Goal: Information Seeking & Learning: Learn about a topic

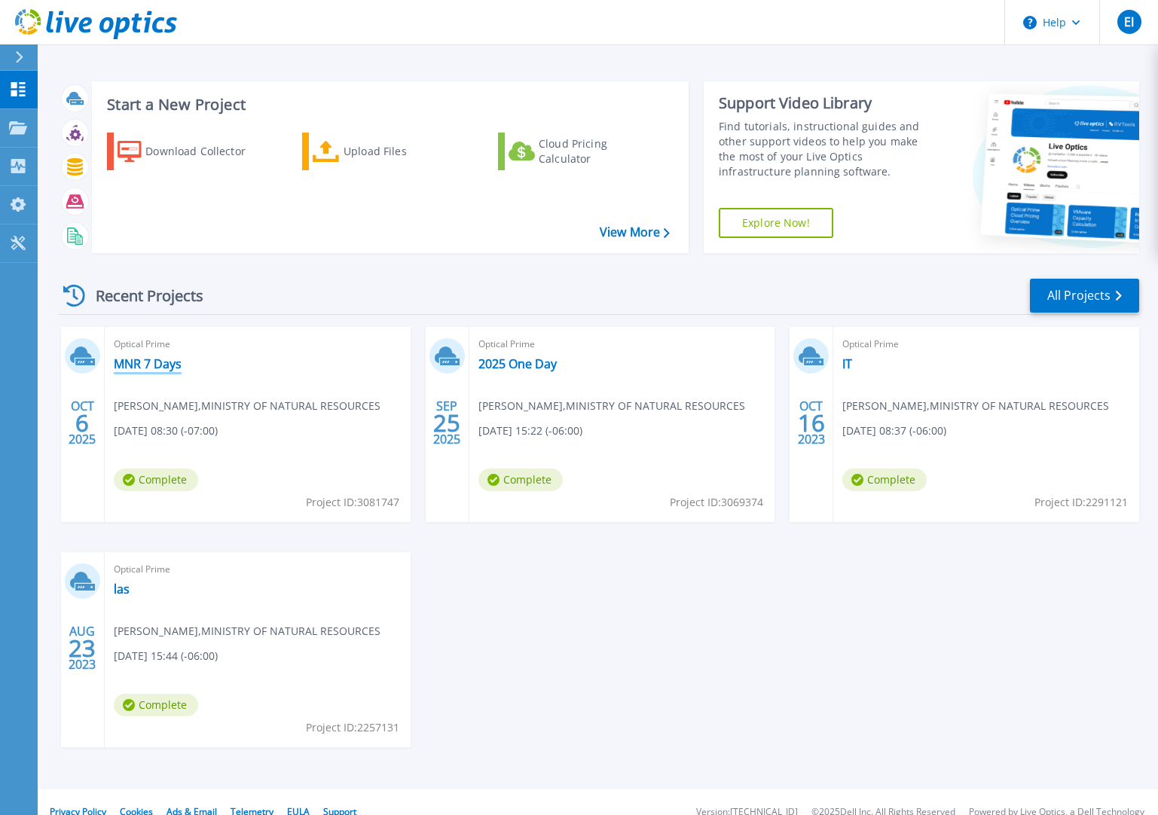
click at [144, 368] on link "MNR 7 Days" at bounding box center [148, 363] width 68 height 15
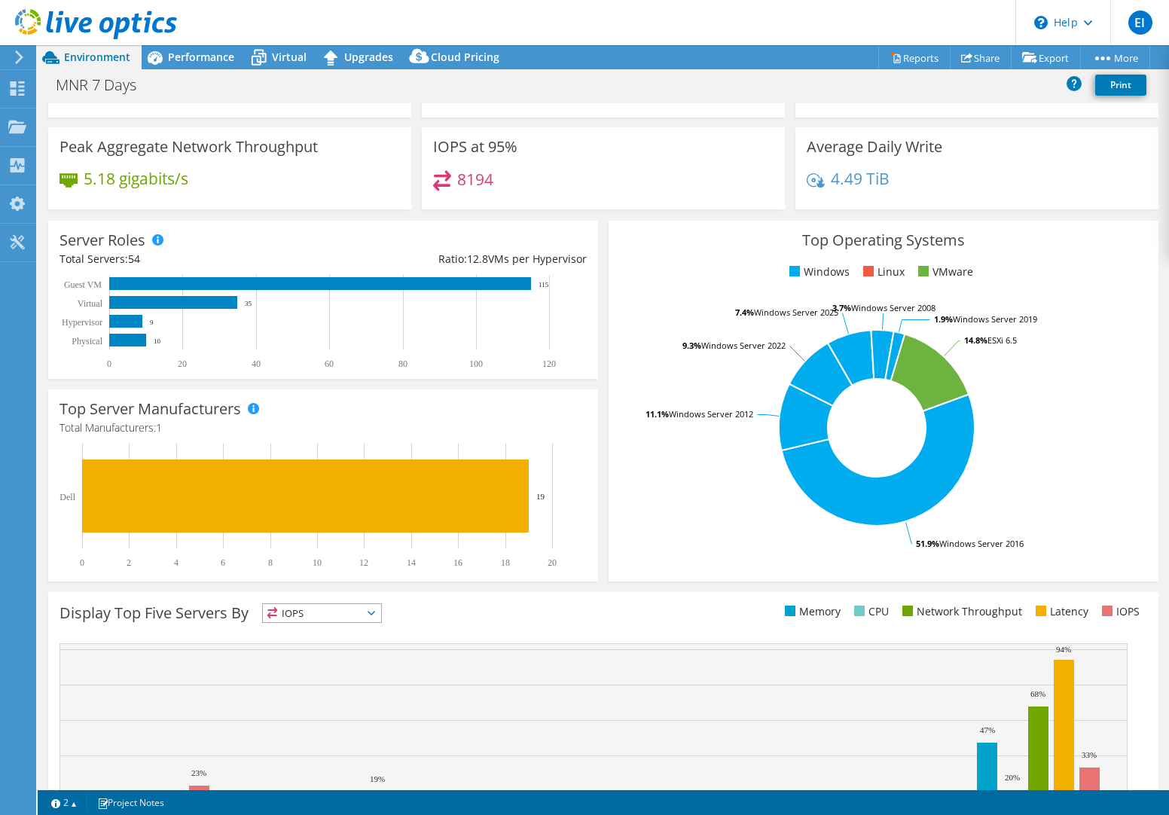
scroll to position [191, 0]
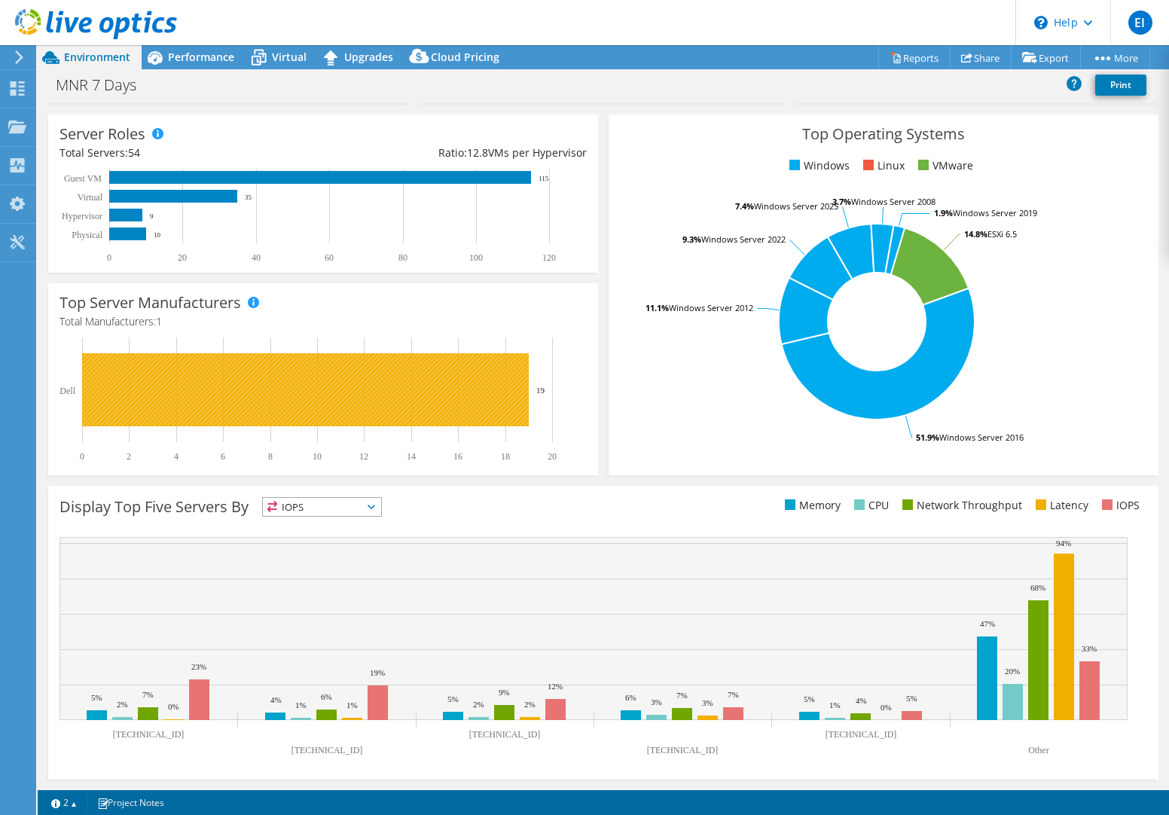
click at [353, 384] on rect at bounding box center [305, 389] width 447 height 73
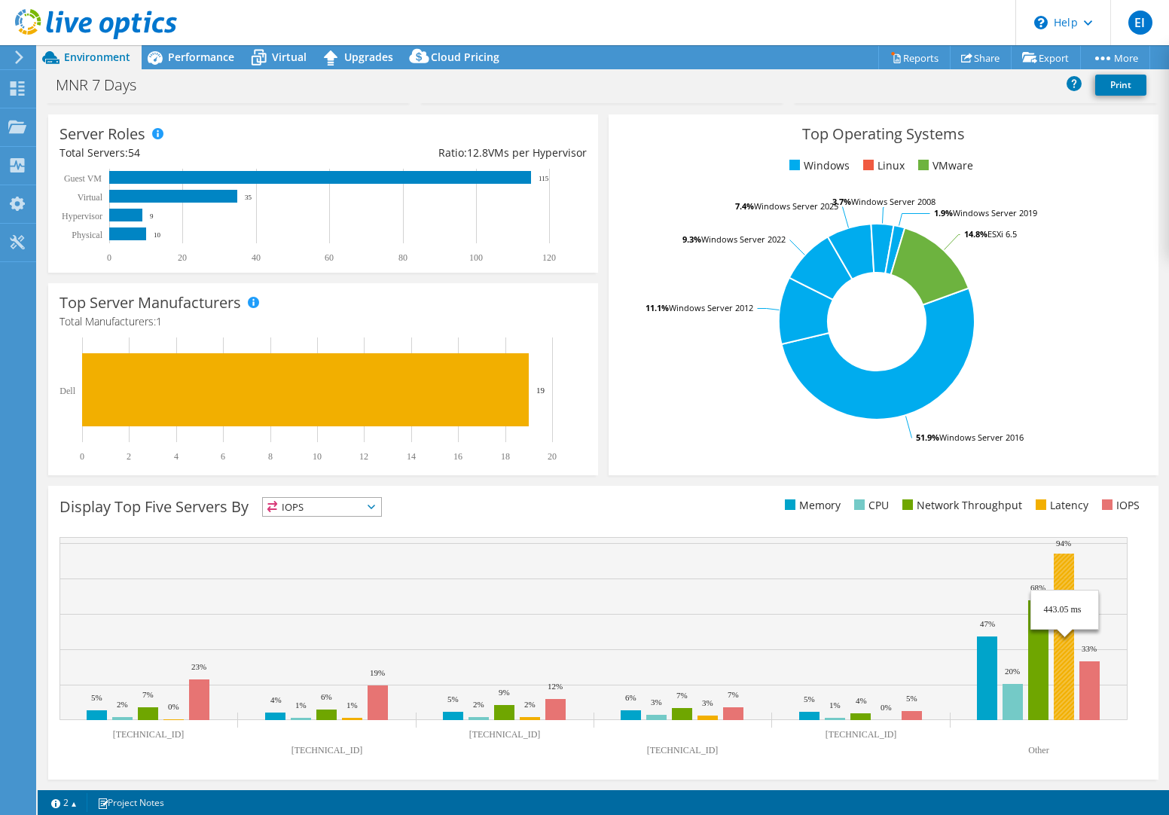
click at [1066, 573] on rect at bounding box center [1064, 637] width 20 height 167
click at [1066, 572] on rect at bounding box center [1064, 637] width 20 height 167
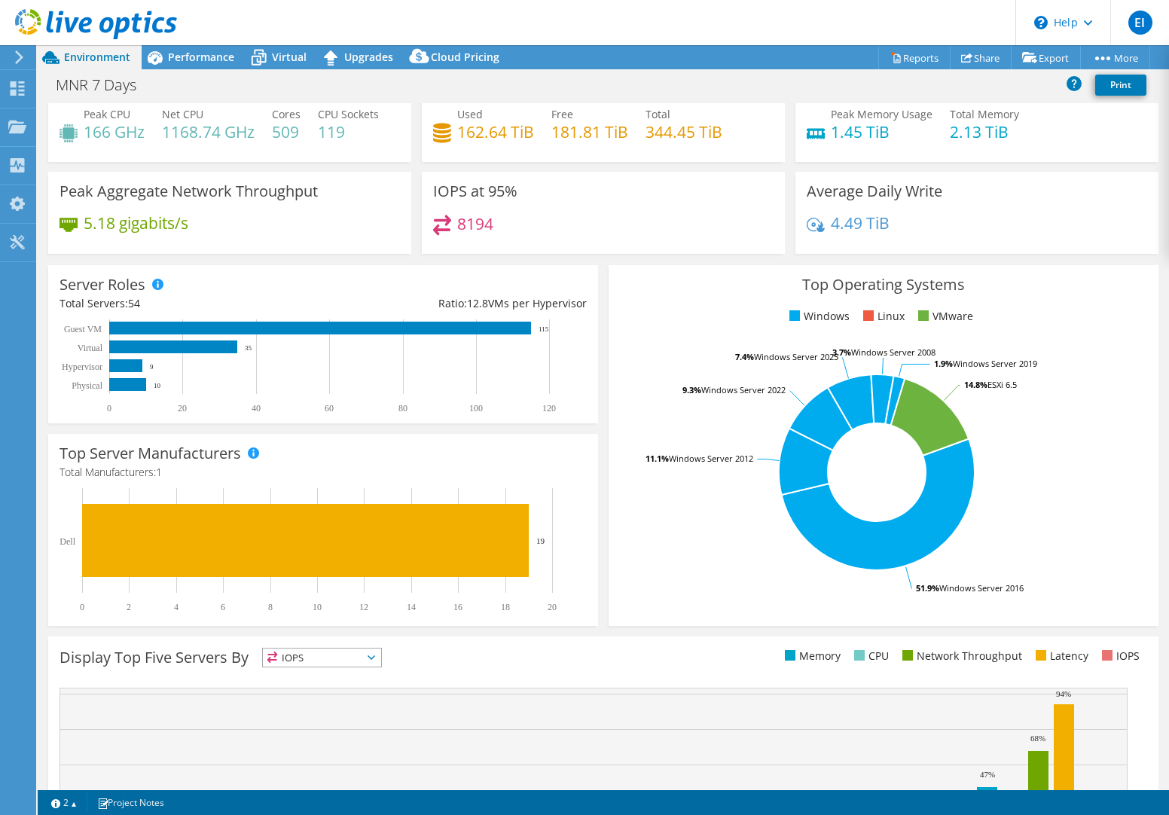
scroll to position [0, 0]
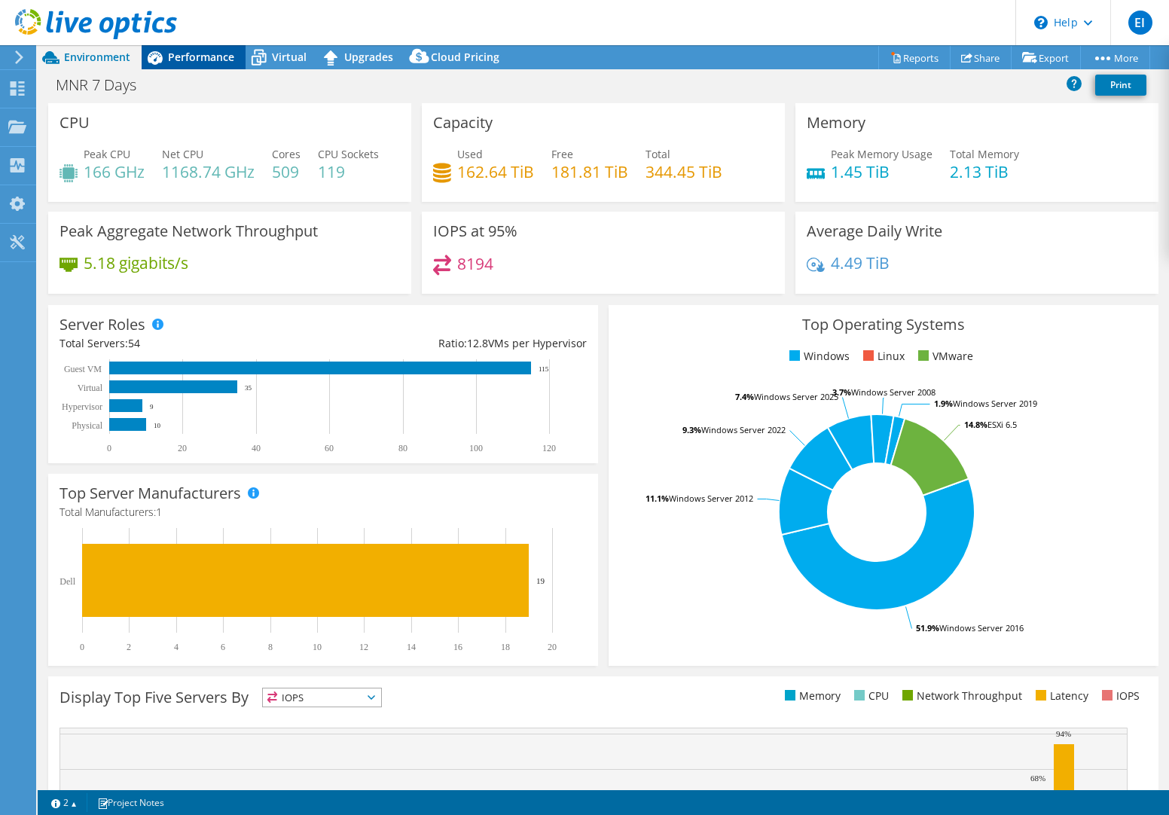
click at [190, 53] on span "Performance" at bounding box center [201, 57] width 66 height 14
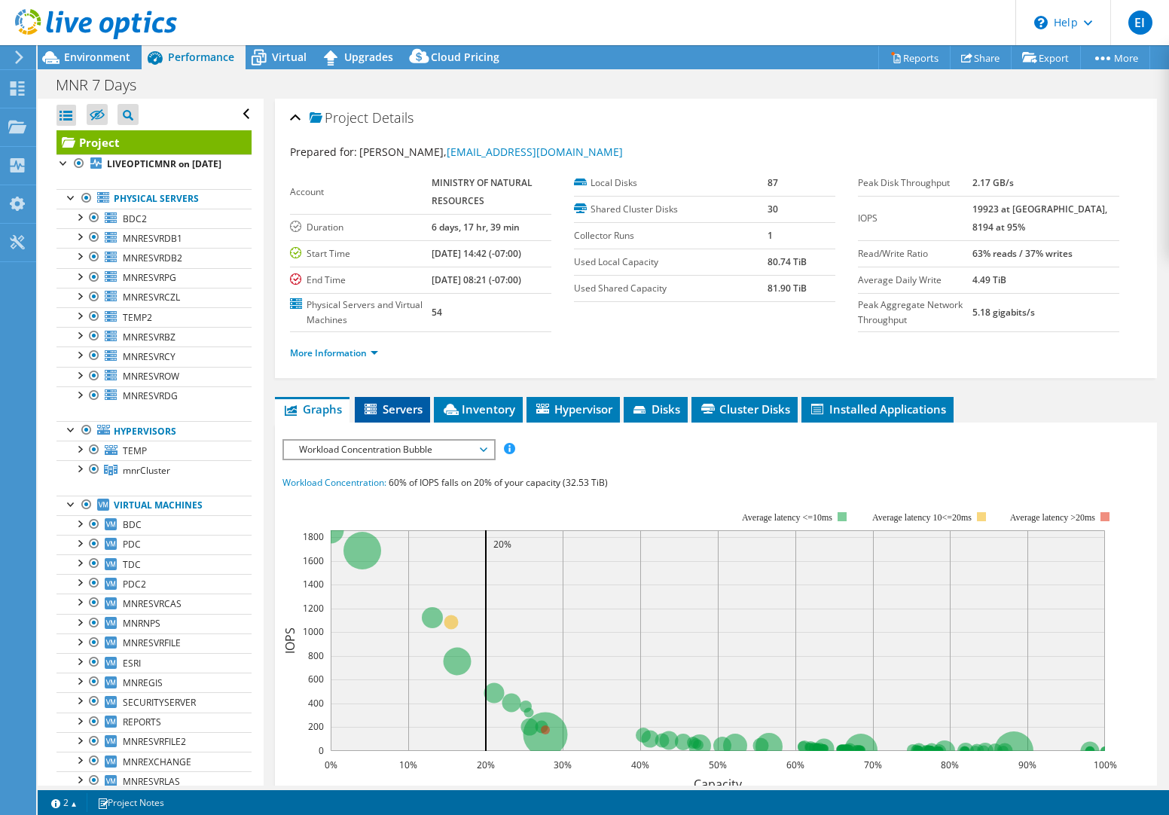
click at [408, 405] on span "Servers" at bounding box center [392, 409] width 60 height 15
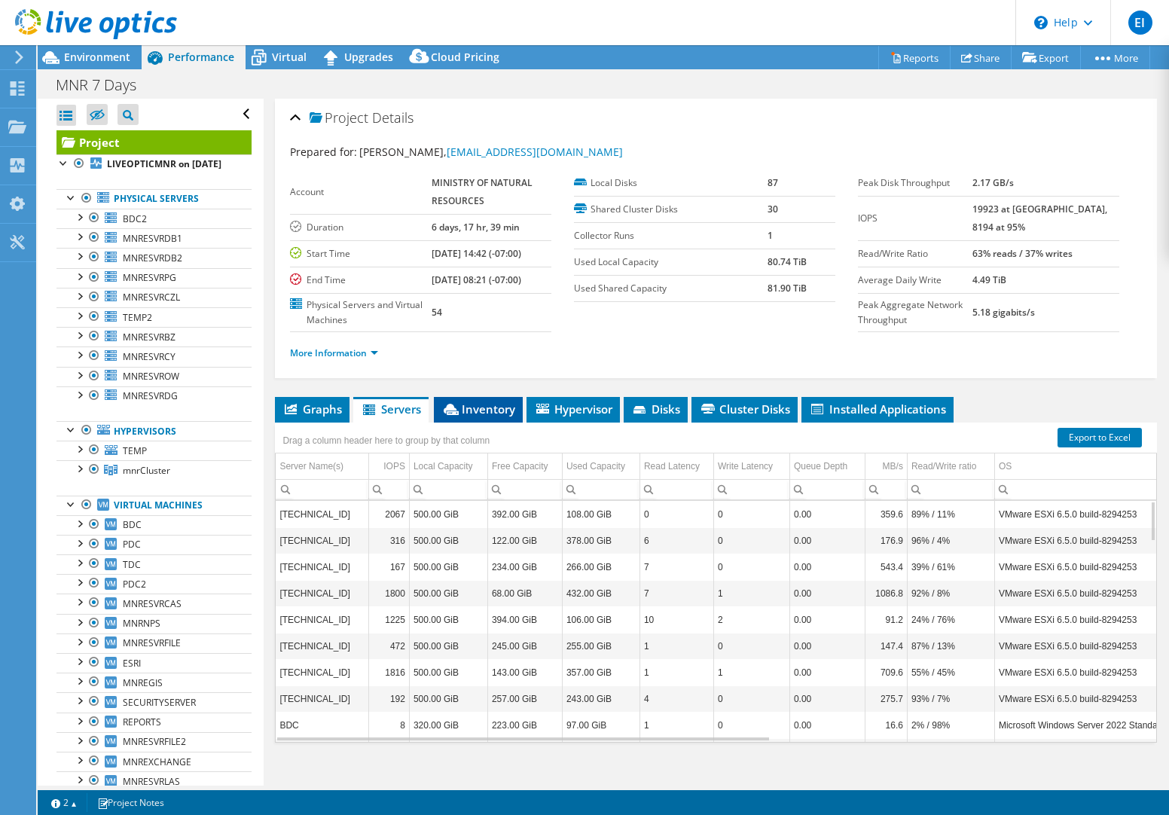
click at [509, 411] on span "Inventory" at bounding box center [479, 409] width 74 height 15
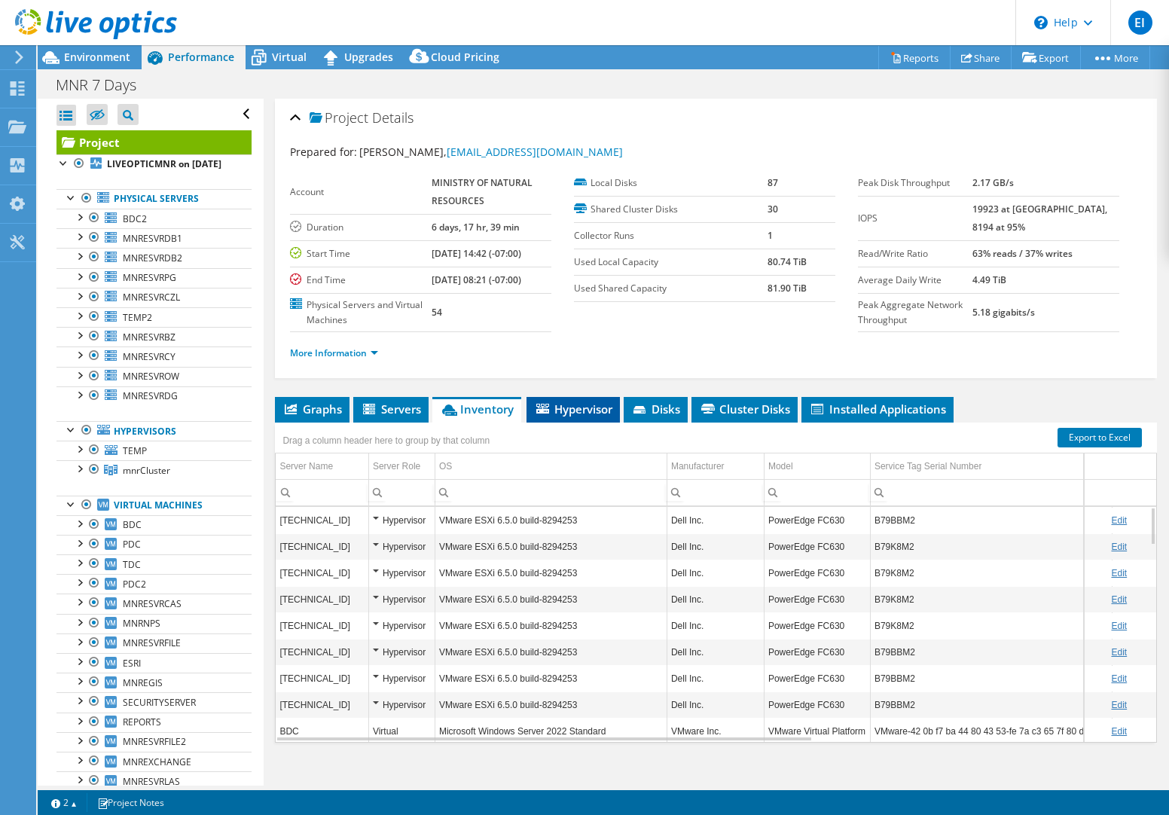
click at [598, 408] on span "Hypervisor" at bounding box center [573, 409] width 78 height 15
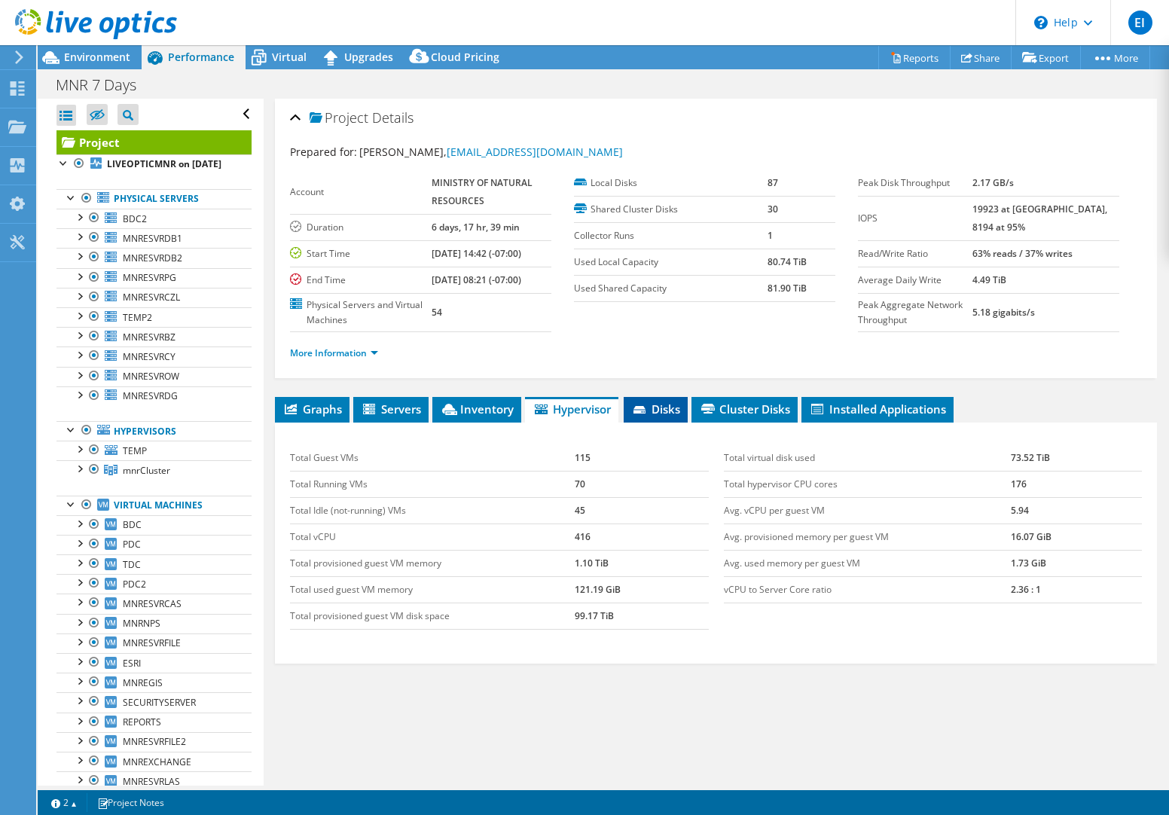
click at [650, 417] on li "Disks" at bounding box center [656, 410] width 64 height 26
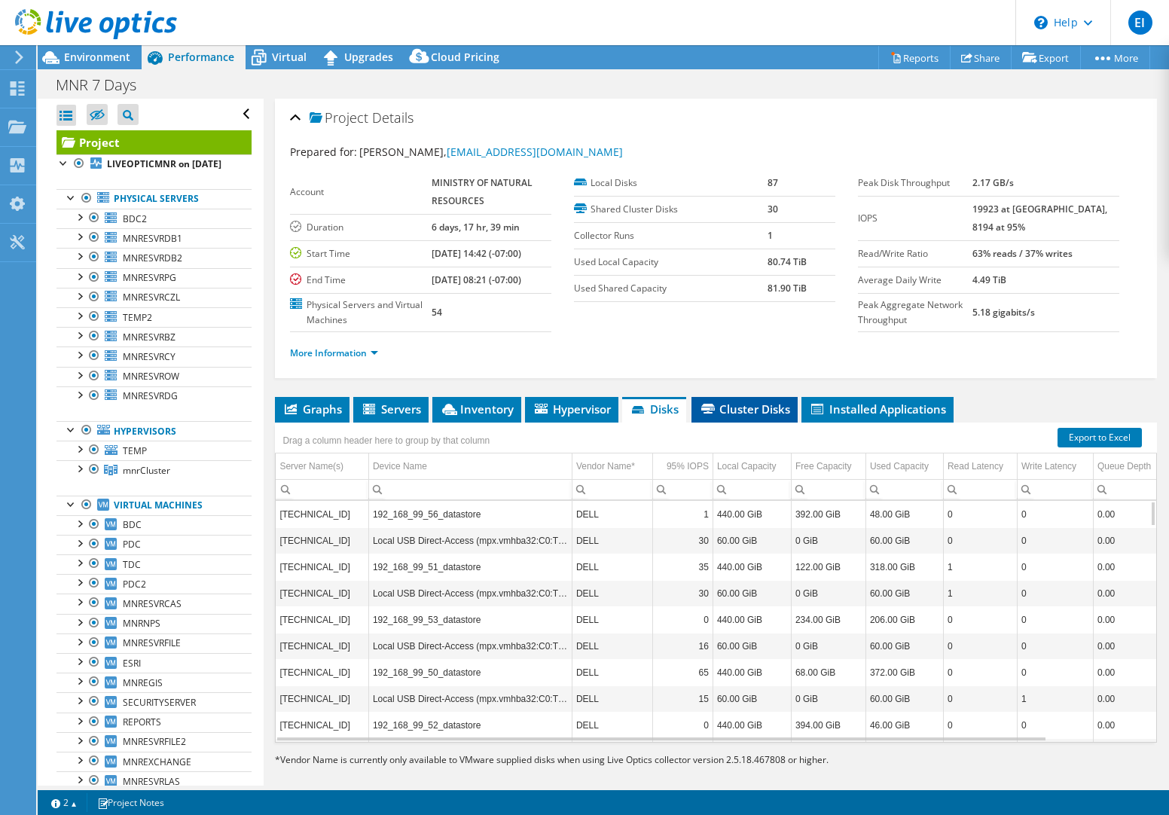
click at [742, 410] on span "Cluster Disks" at bounding box center [744, 409] width 91 height 15
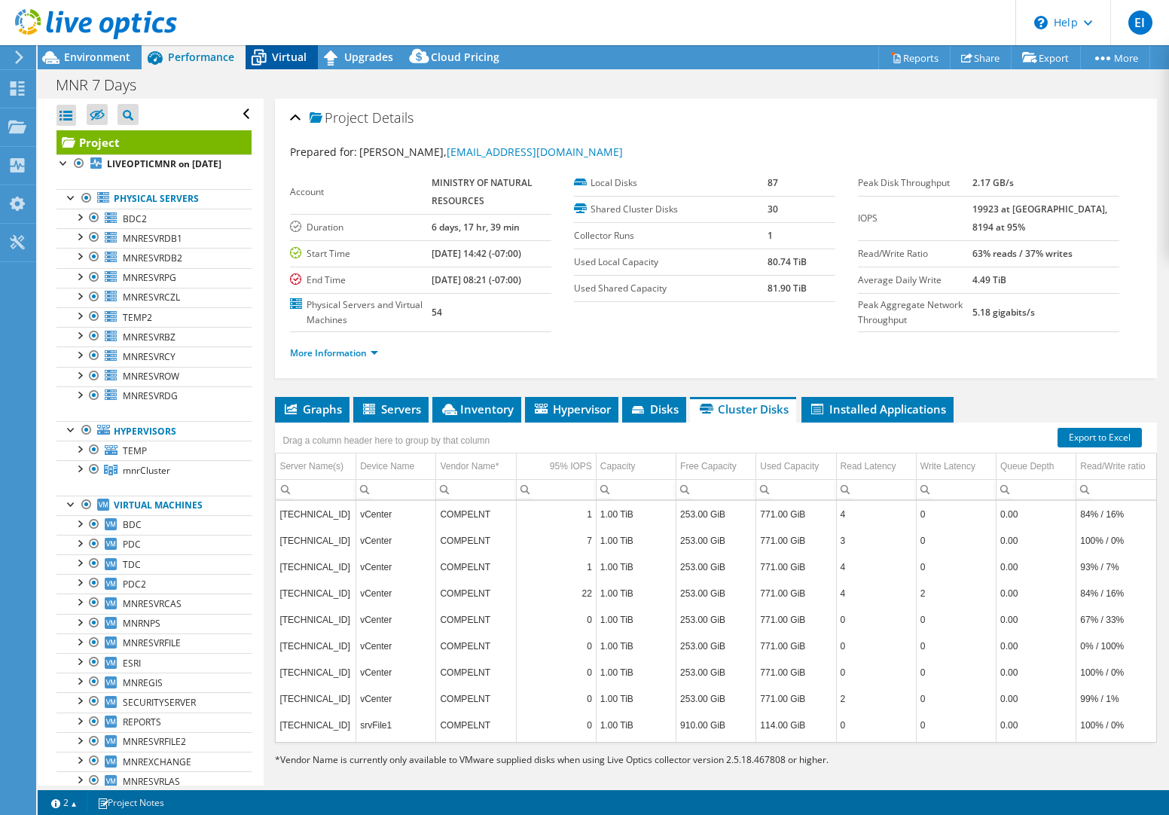
click at [276, 56] on span "Virtual" at bounding box center [289, 57] width 35 height 14
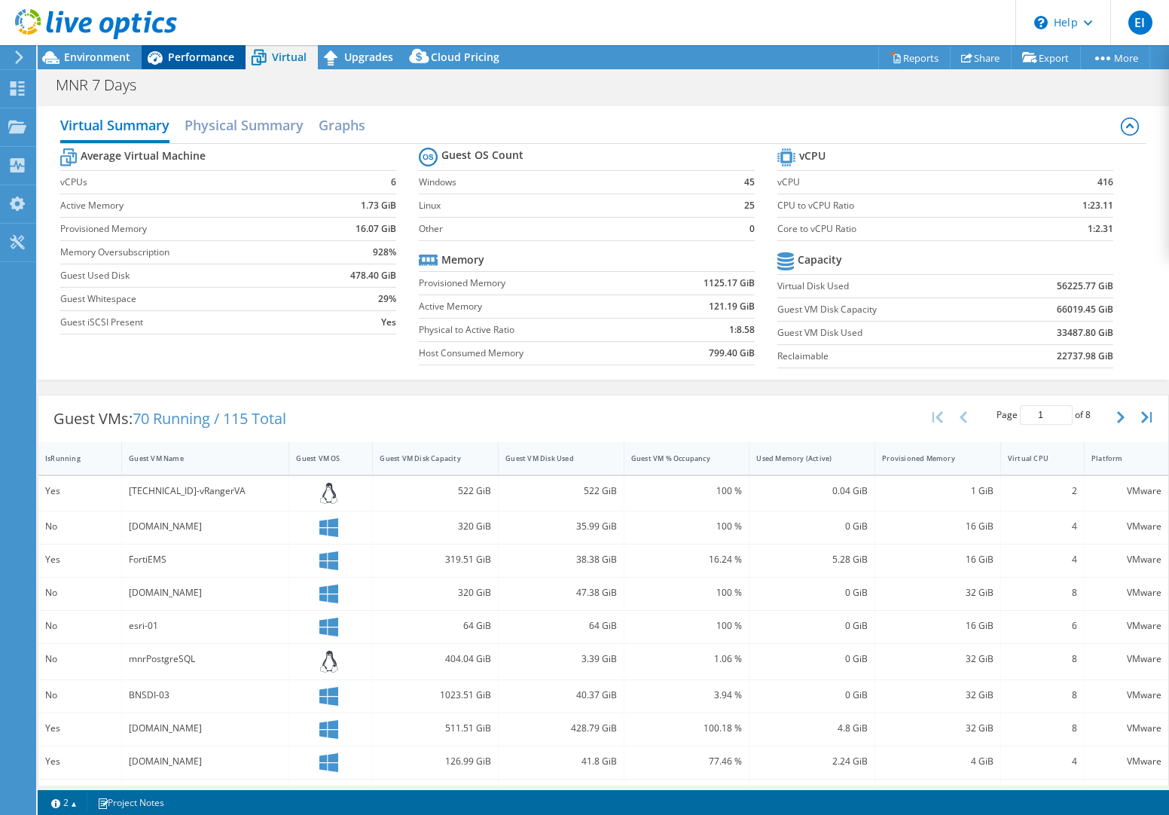
click at [159, 56] on icon at bounding box center [155, 58] width 15 height 14
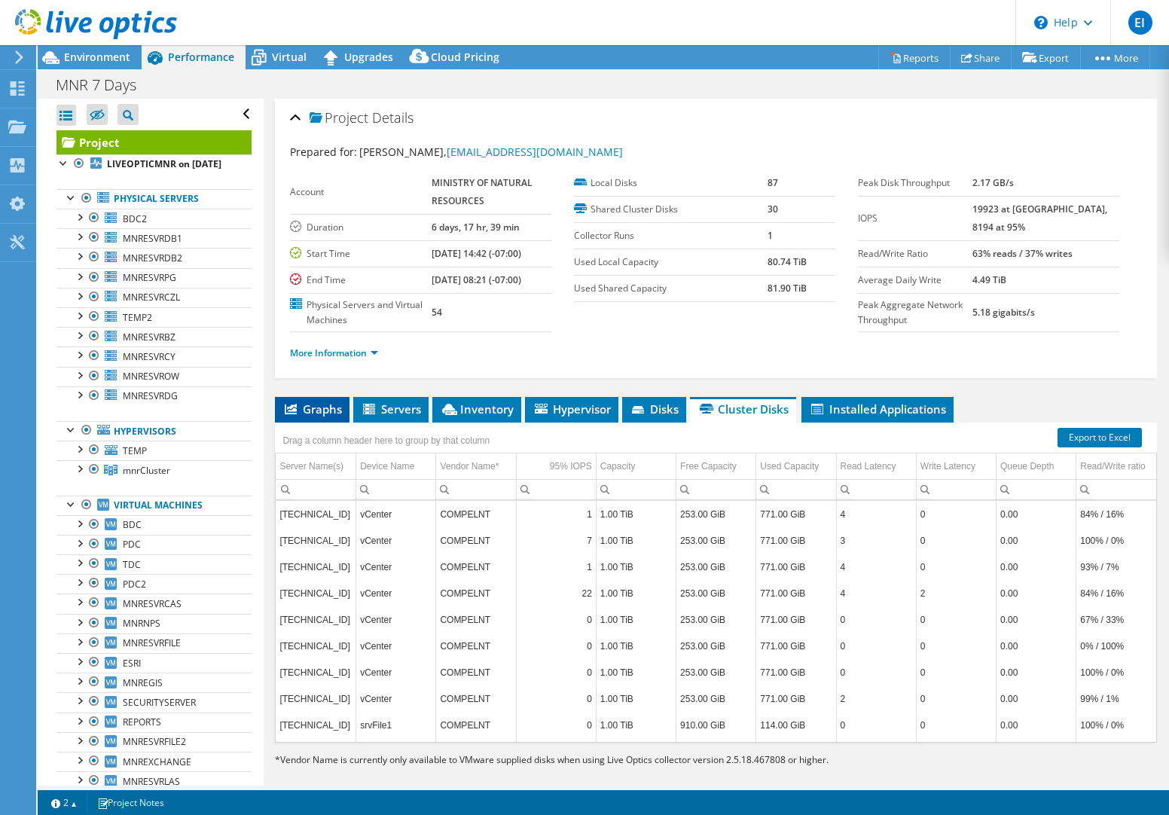
click at [313, 405] on span "Graphs" at bounding box center [313, 409] width 60 height 15
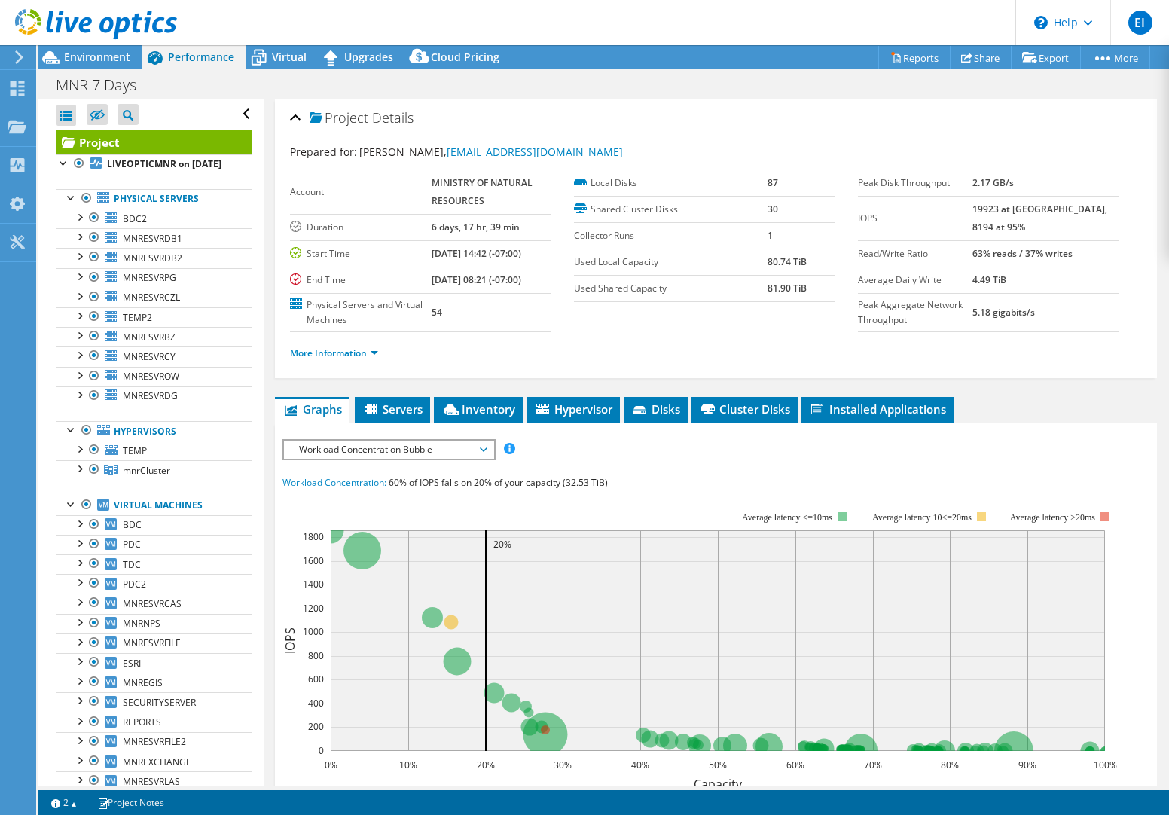
scroll to position [315, 0]
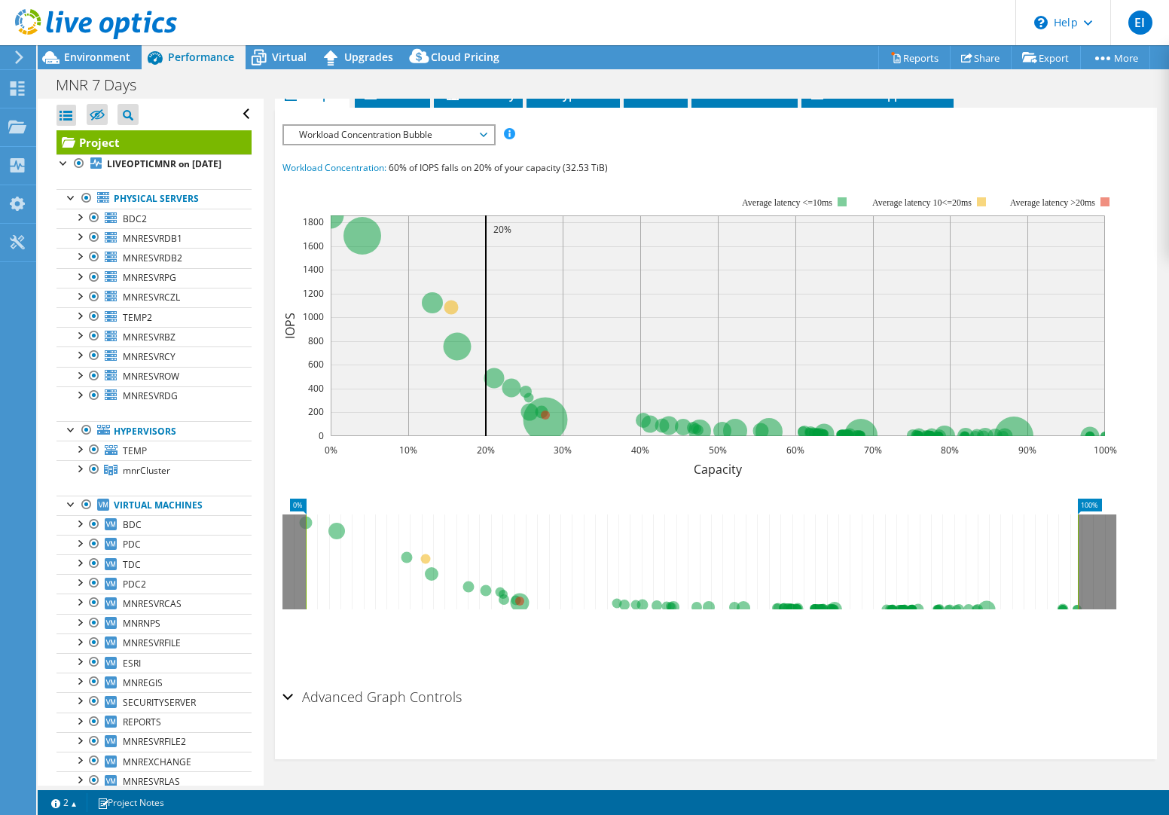
click at [389, 692] on h2 "Advanced Graph Controls" at bounding box center [372, 697] width 179 height 30
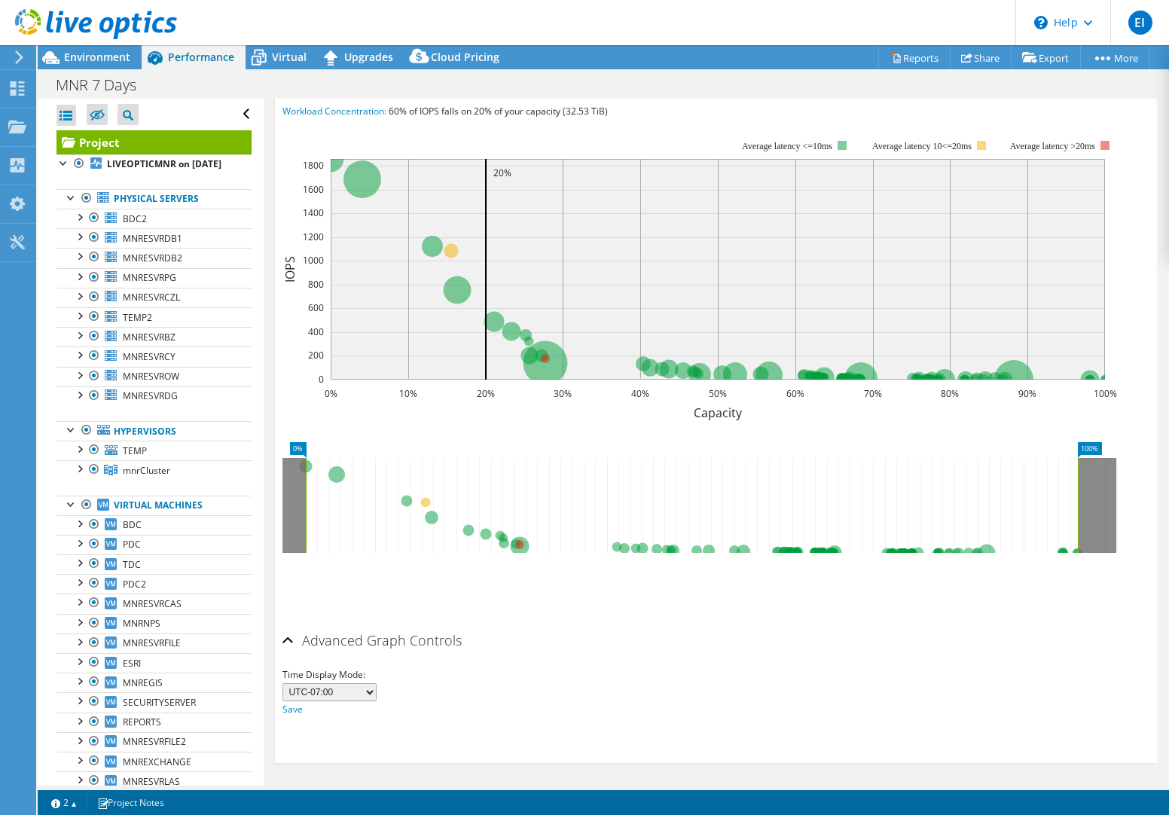
scroll to position [375, 0]
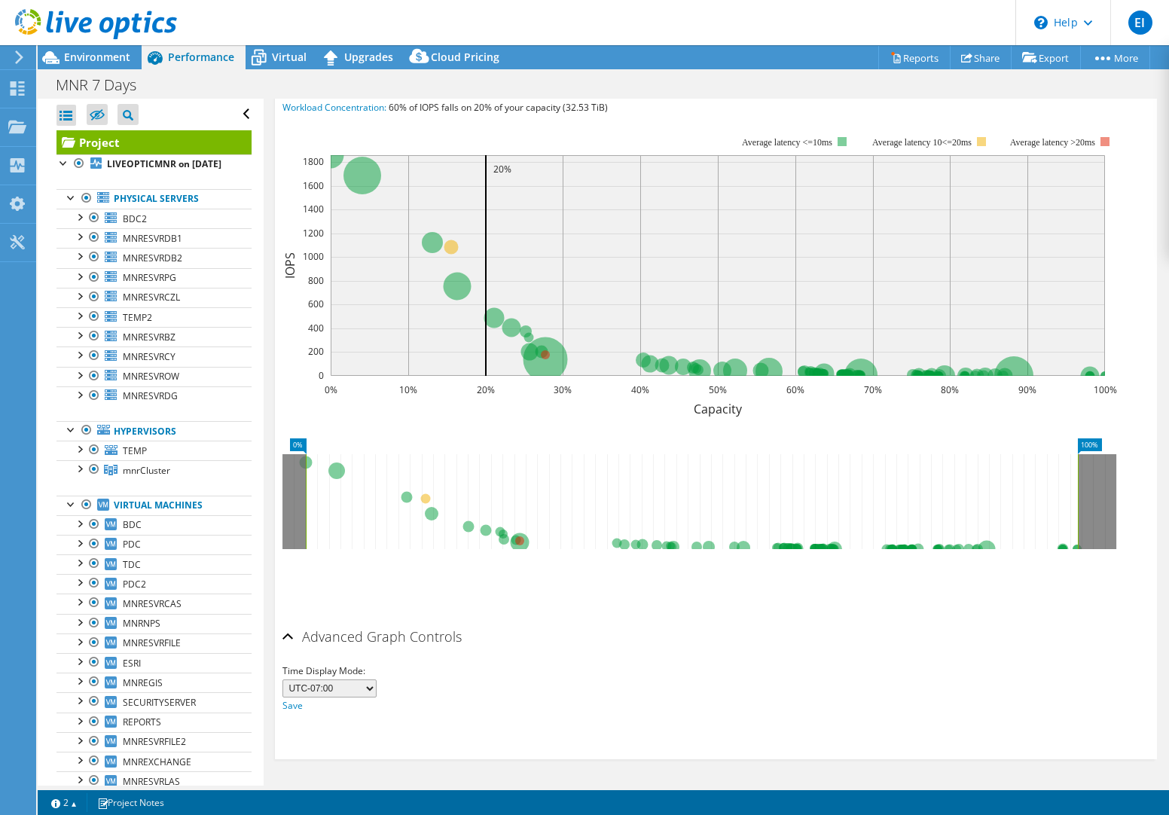
click at [364, 693] on select "UTC-12:00 UTC-11:00 UTC-10:00 UTC-09:30 UTC-09:00 UTC-08:00 UTC-07:00 UTC-06:00…" at bounding box center [330, 689] width 94 height 18
click at [367, 693] on select "UTC-12:00 UTC-11:00 UTC-10:00 UTC-09:30 UTC-09:00 UTC-08:00 UTC-07:00 UTC-06:00…" at bounding box center [330, 689] width 94 height 18
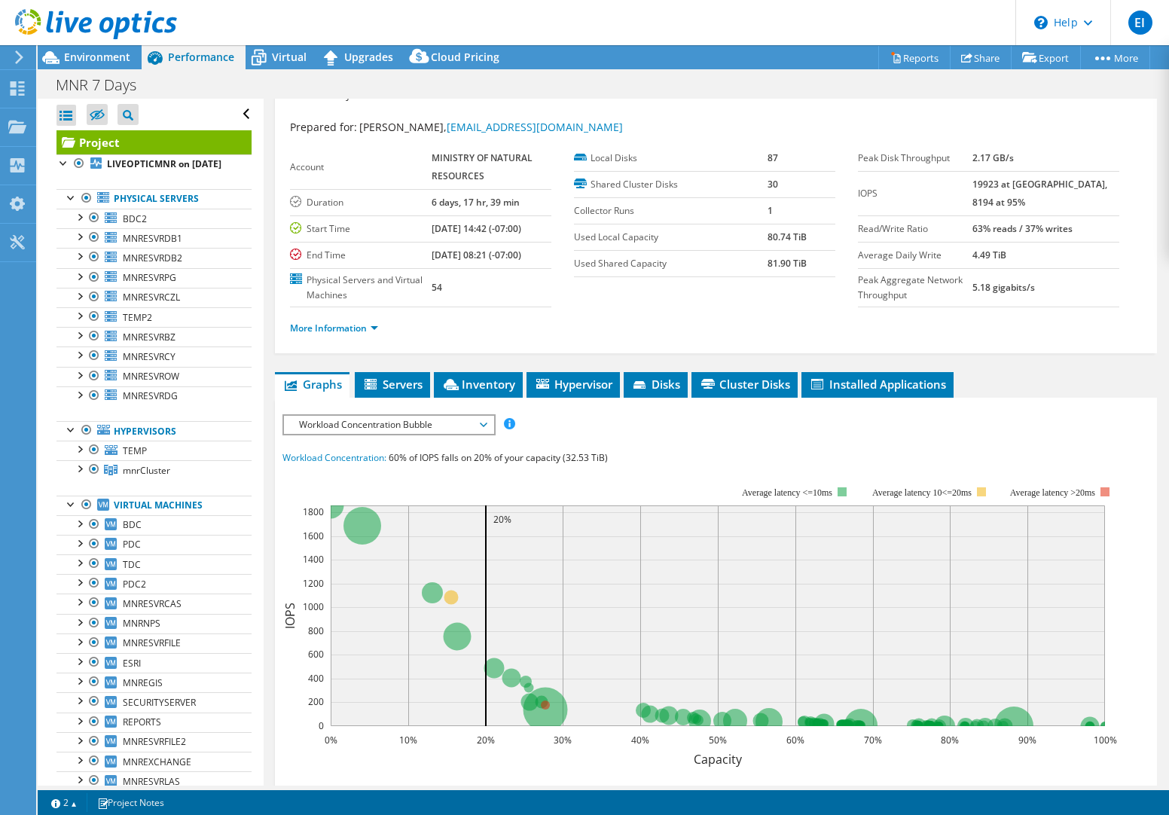
scroll to position [0, 0]
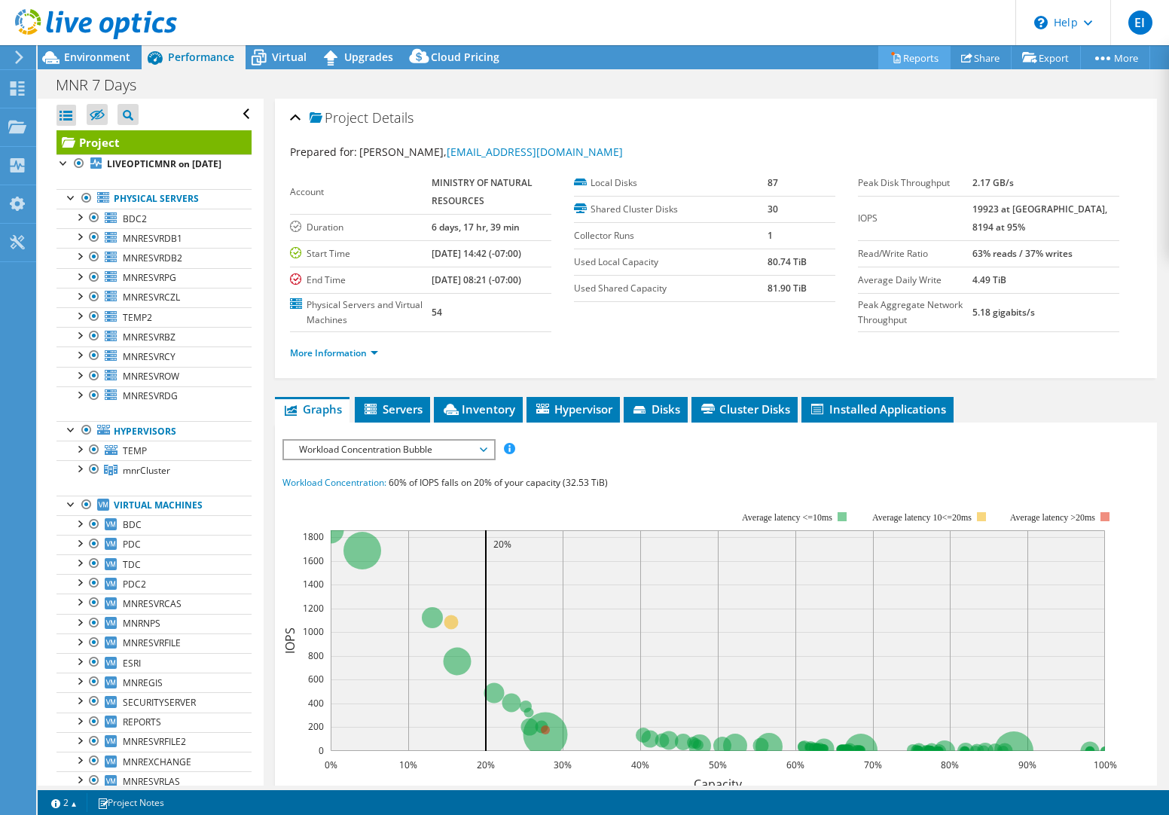
click at [894, 63] on icon at bounding box center [897, 58] width 7 height 9
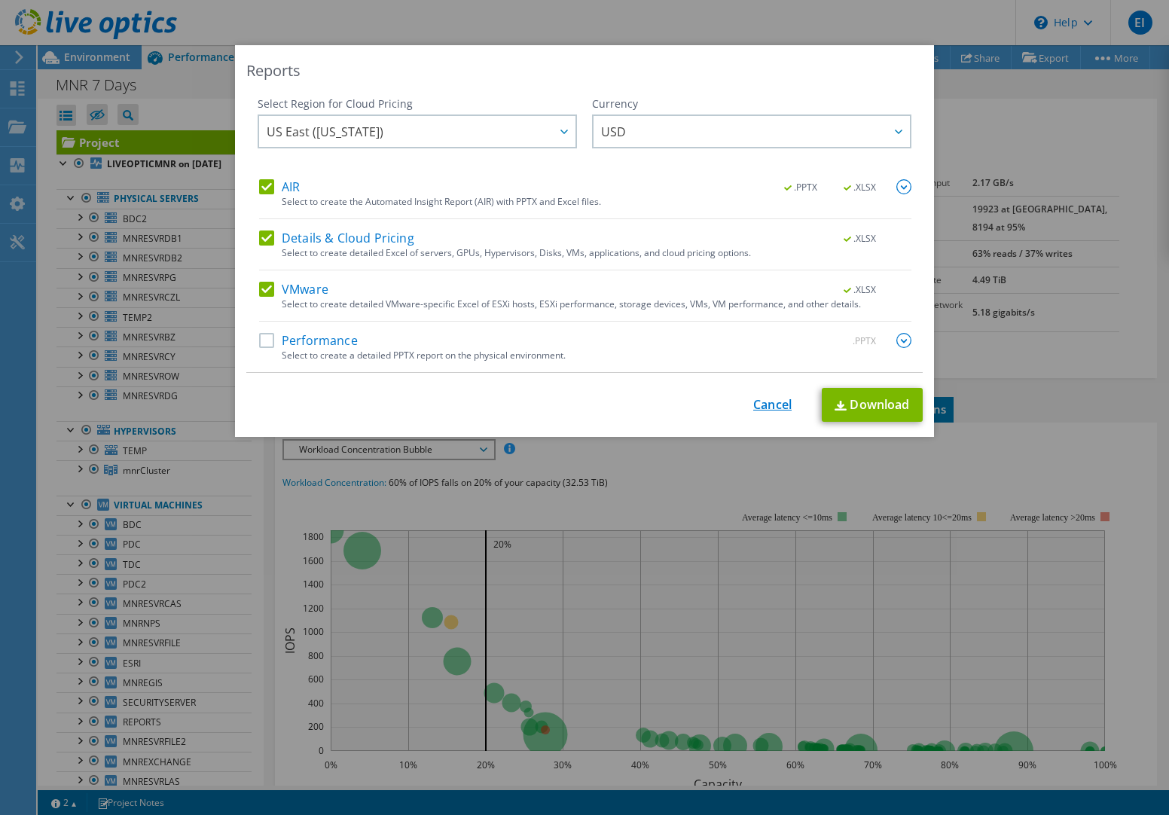
click at [754, 400] on link "Cancel" at bounding box center [773, 405] width 38 height 14
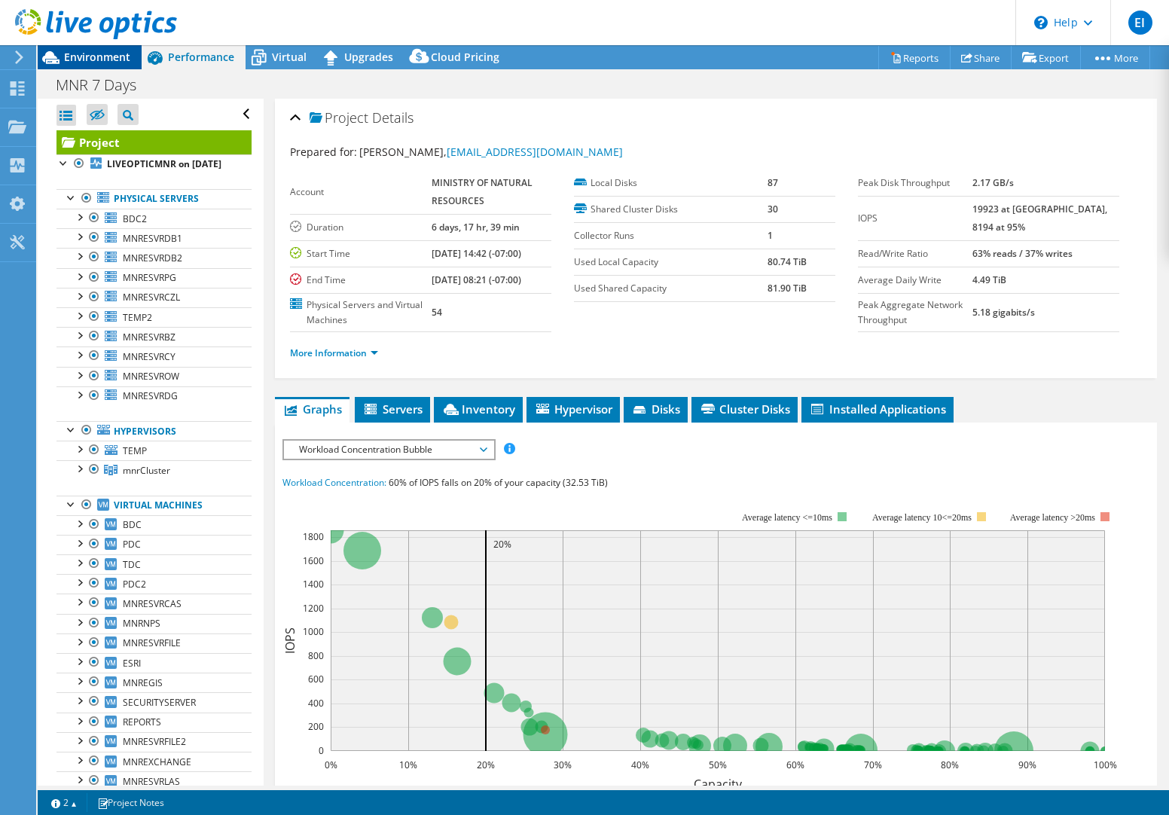
click at [90, 61] on span "Environment" at bounding box center [97, 57] width 66 height 14
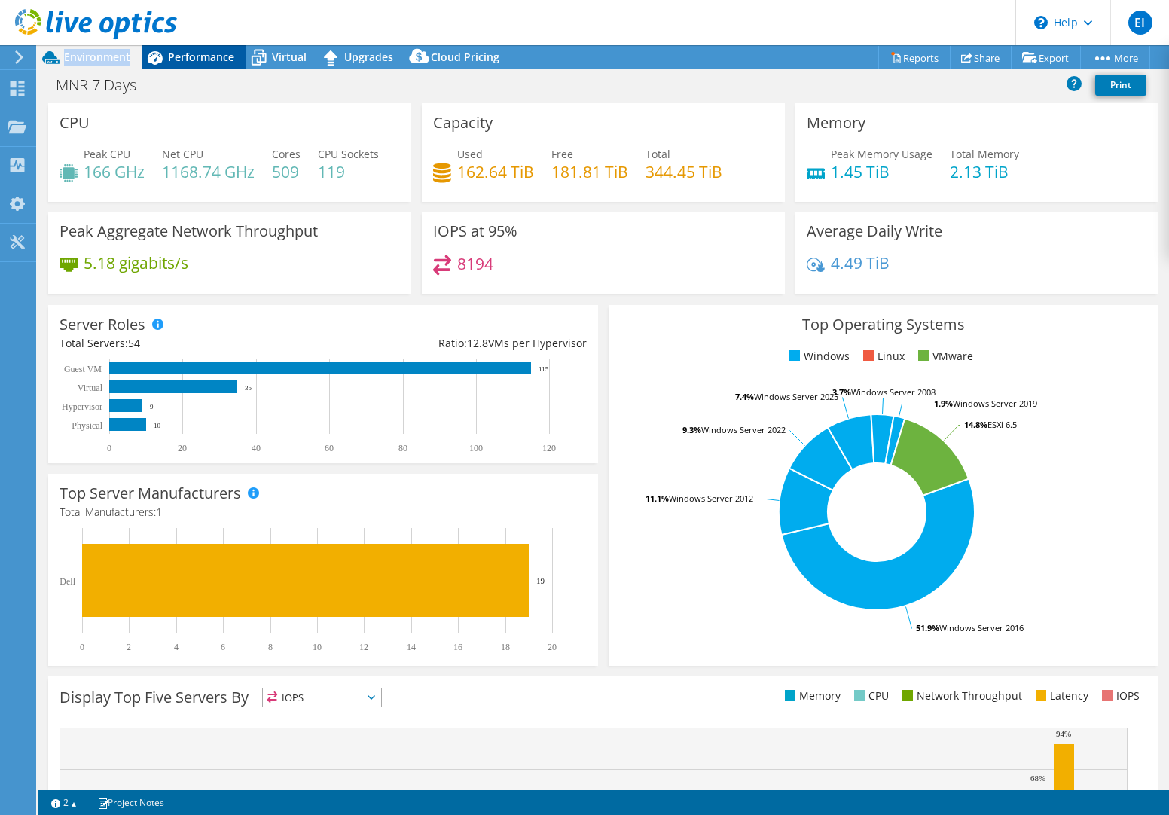
click at [164, 53] on icon at bounding box center [155, 57] width 26 height 26
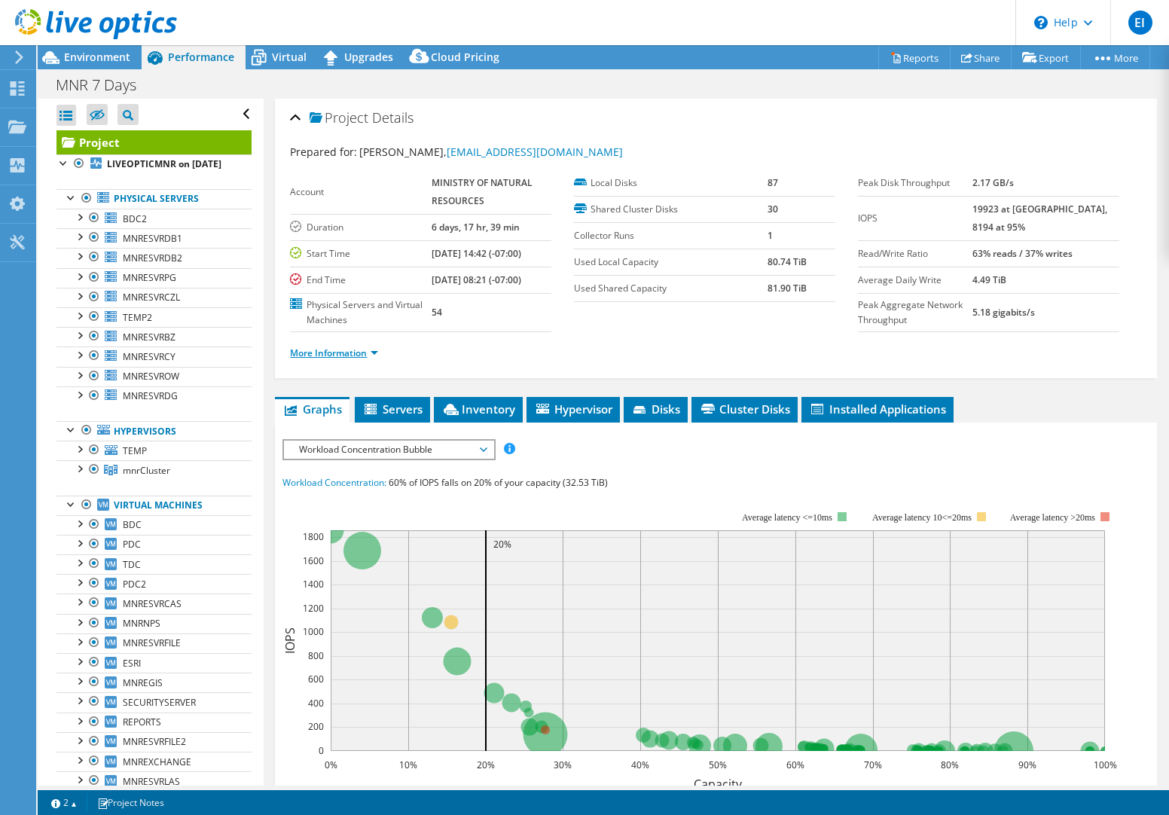
click at [356, 353] on link "More Information" at bounding box center [334, 353] width 88 height 13
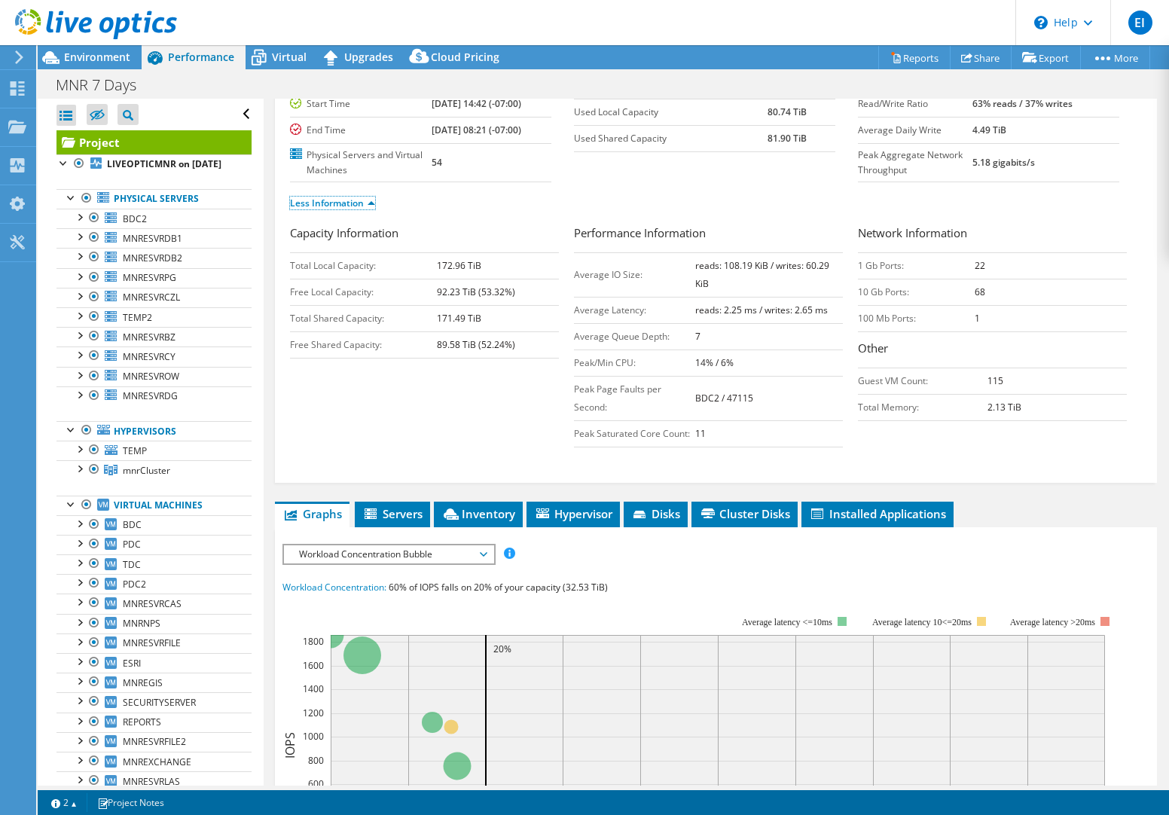
scroll to position [151, 0]
click at [481, 552] on span "Workload Concentration Bubble" at bounding box center [389, 554] width 194 height 18
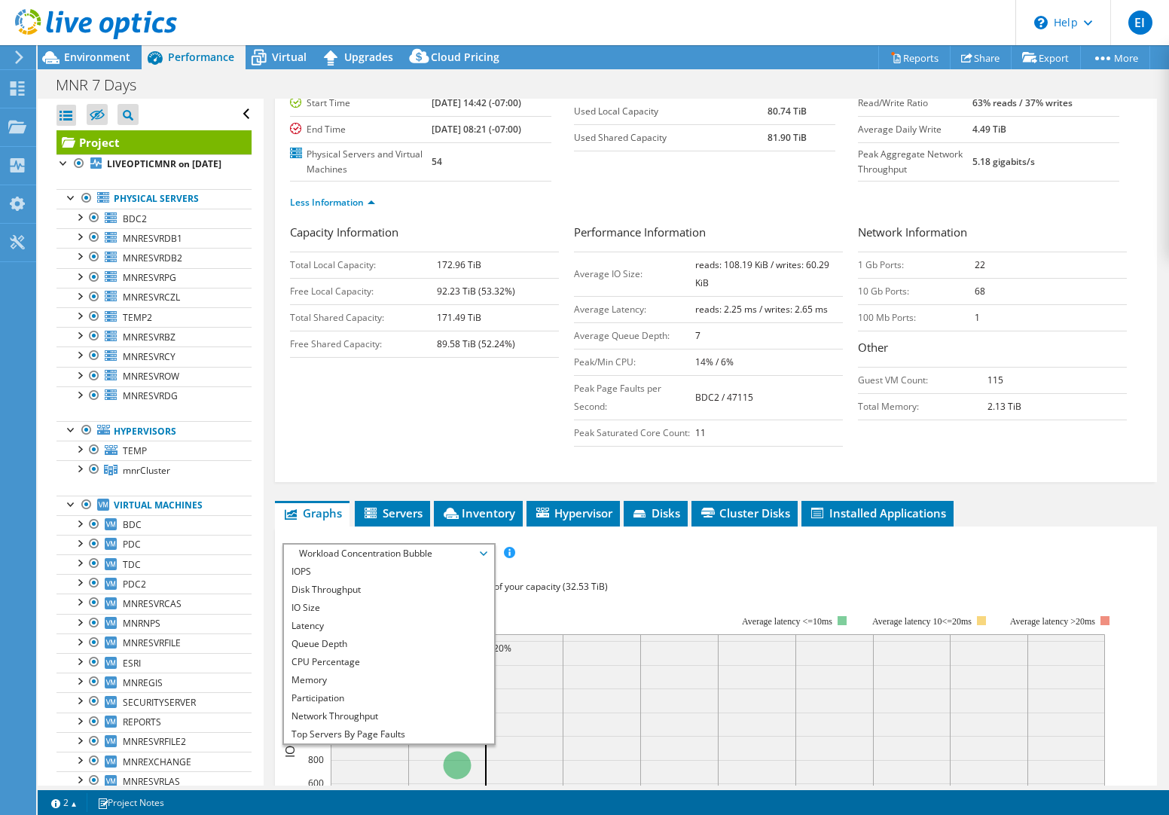
click at [466, 555] on span "Workload Concentration Bubble" at bounding box center [389, 554] width 194 height 18
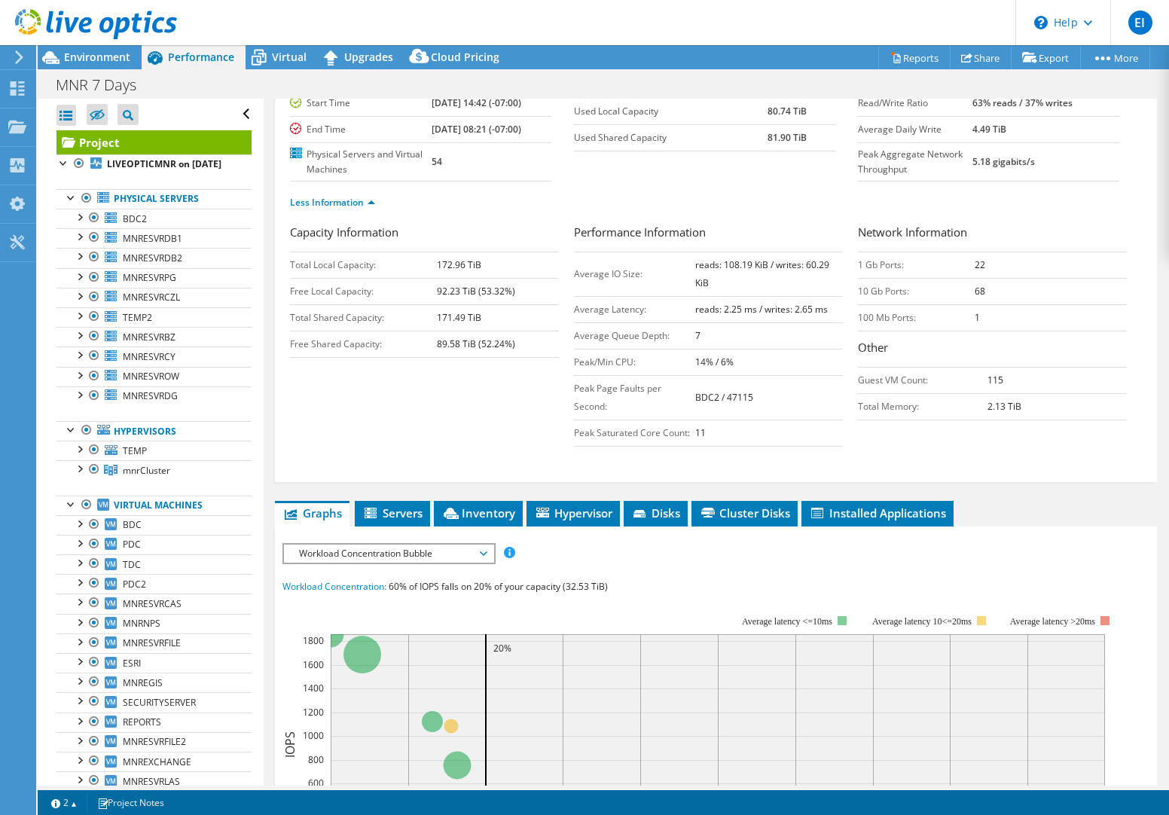
click at [466, 555] on span "Workload Concentration Bubble" at bounding box center [389, 554] width 194 height 18
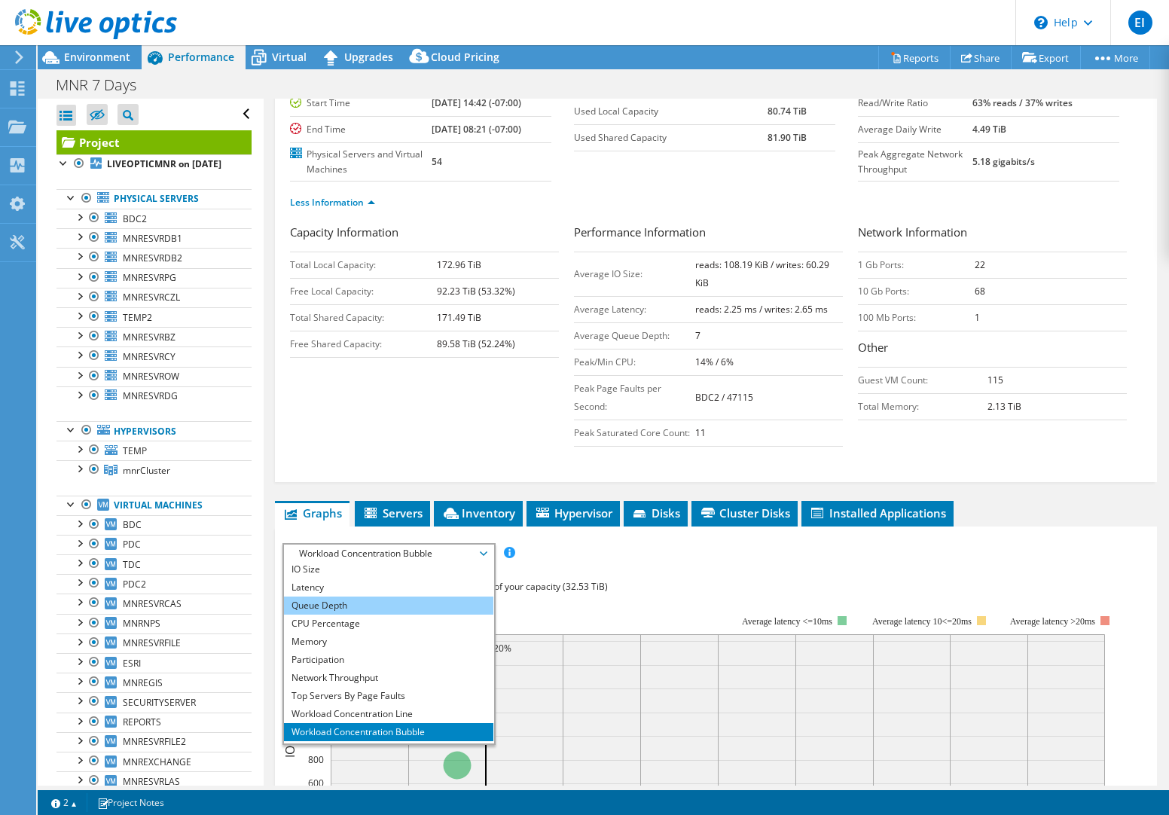
scroll to position [54, 0]
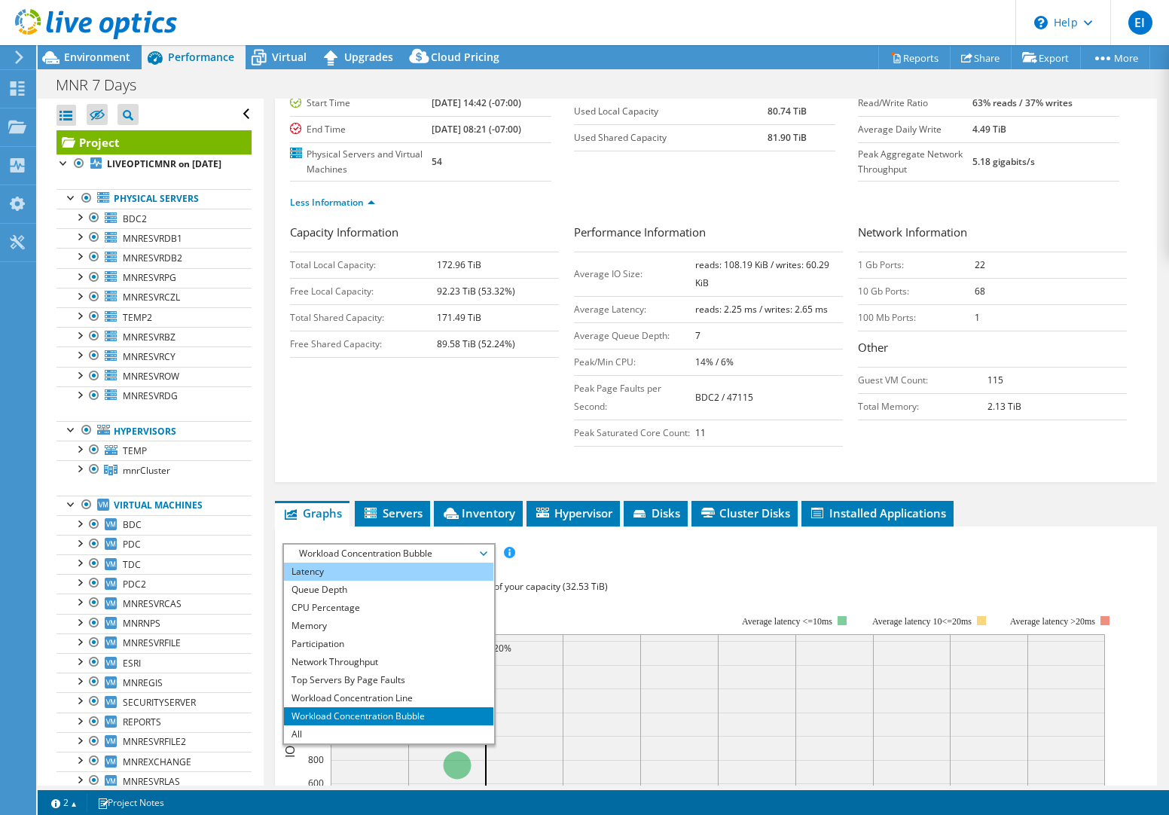
click at [327, 574] on li "Latency" at bounding box center [388, 572] width 209 height 18
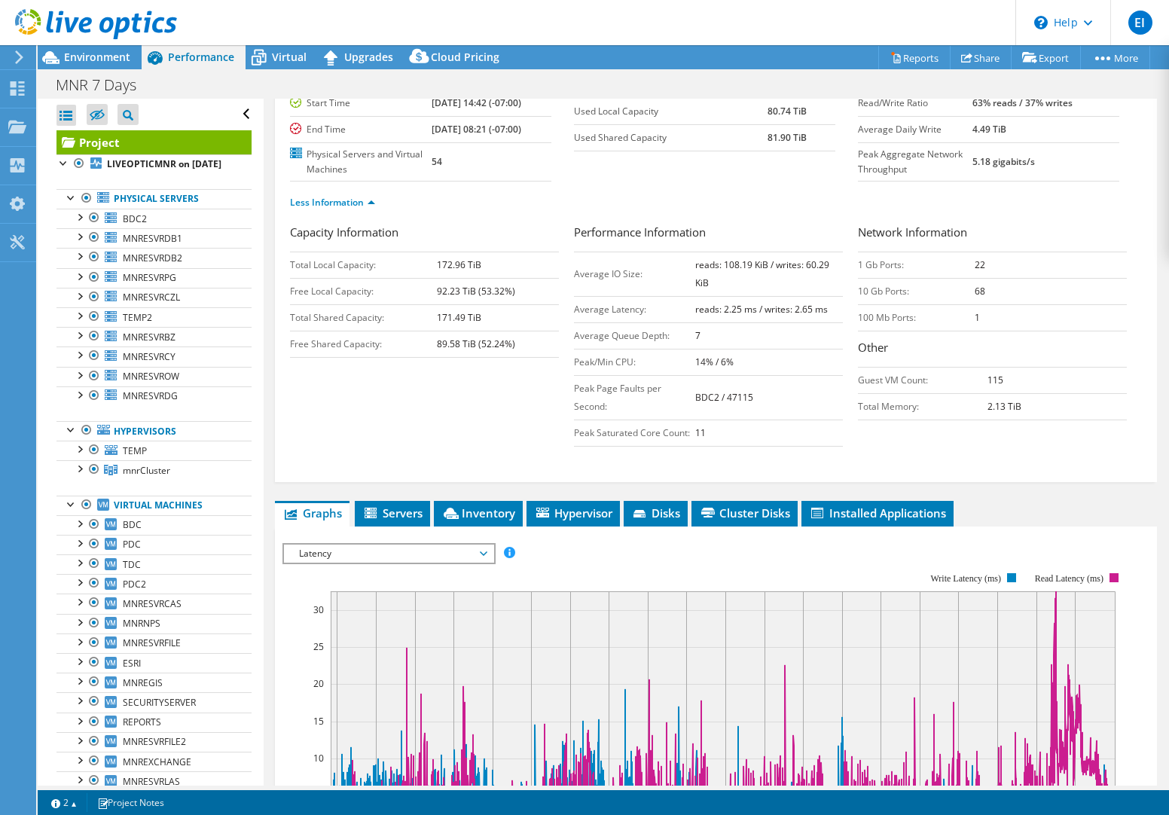
scroll to position [377, 0]
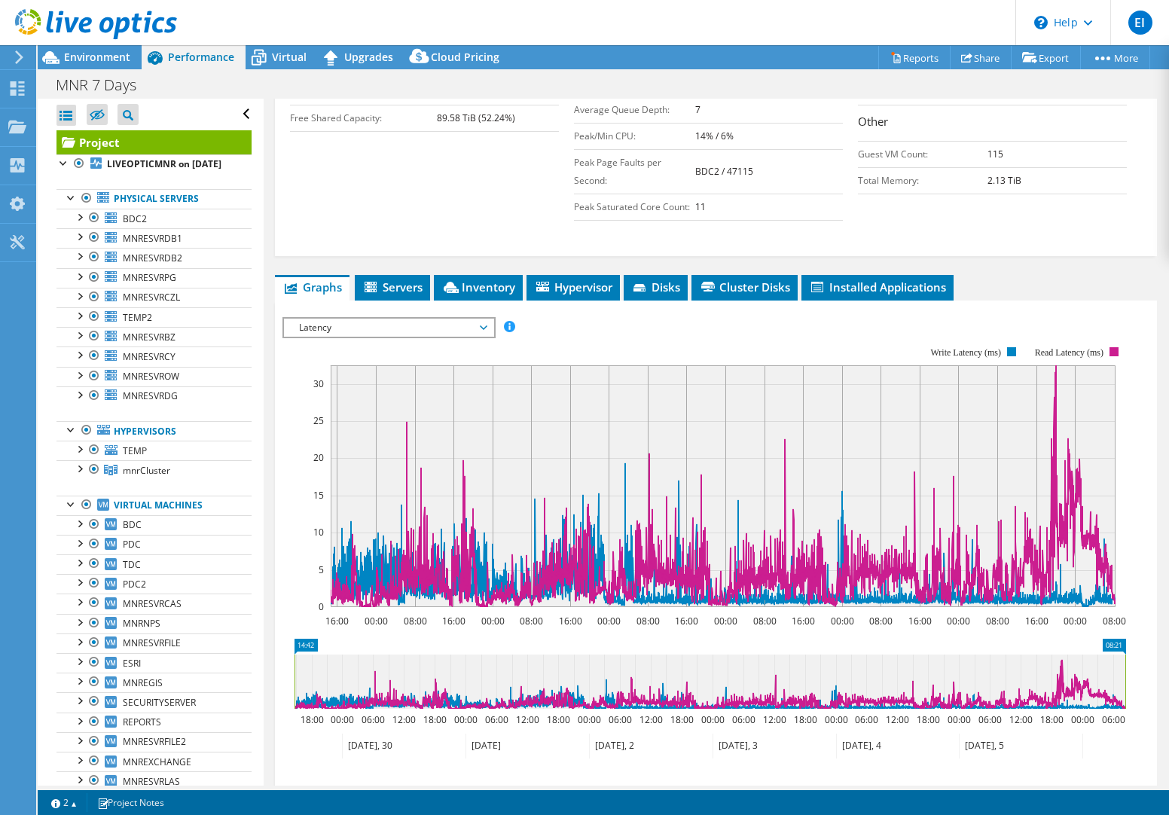
click at [481, 333] on span "Latency" at bounding box center [389, 328] width 194 height 18
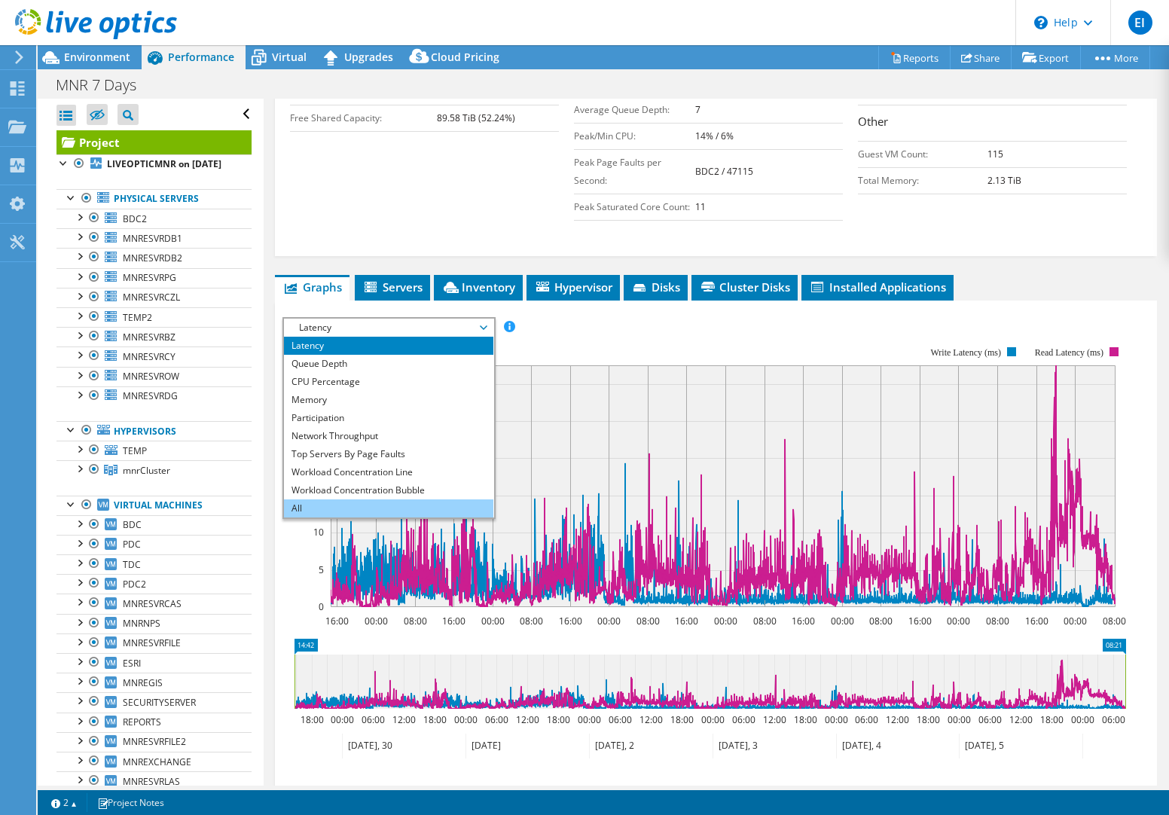
click at [317, 500] on li "All" at bounding box center [388, 509] width 209 height 18
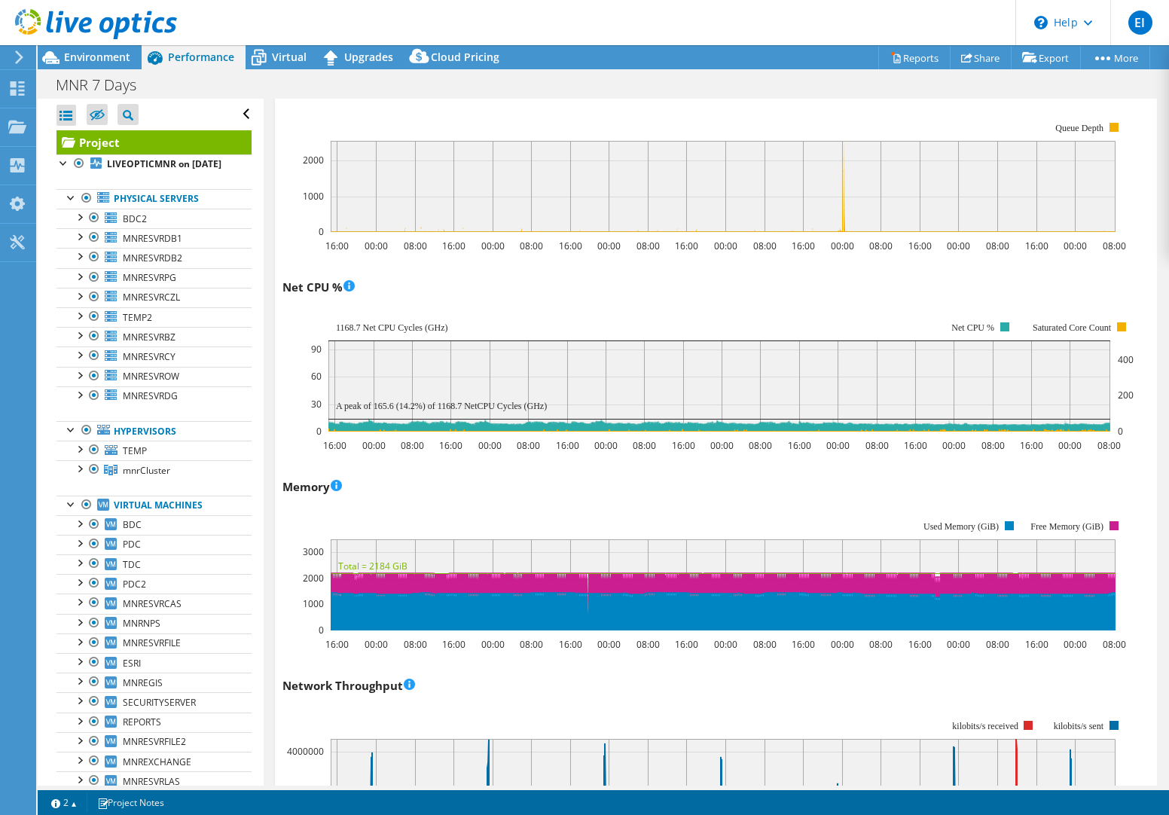
scroll to position [1582, 0]
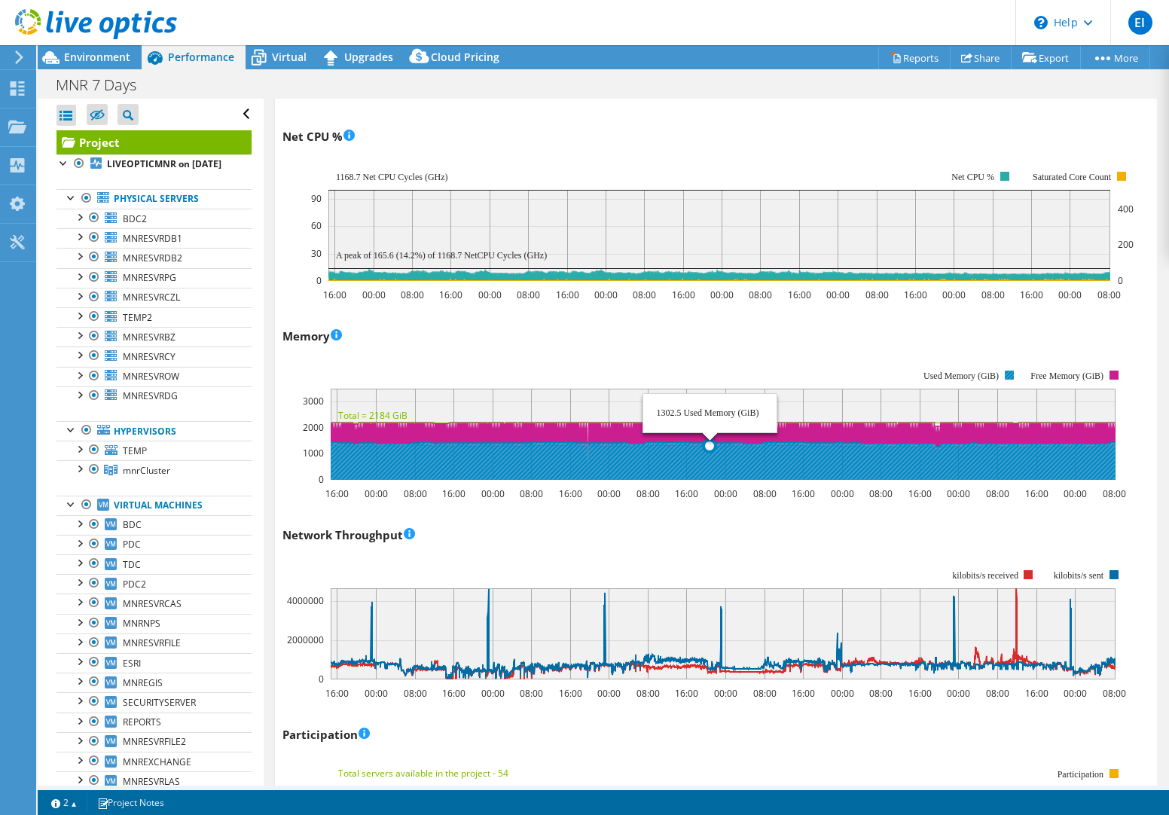
click at [712, 447] on icon at bounding box center [723, 461] width 785 height 38
click at [614, 428] on icon at bounding box center [723, 445] width 785 height 44
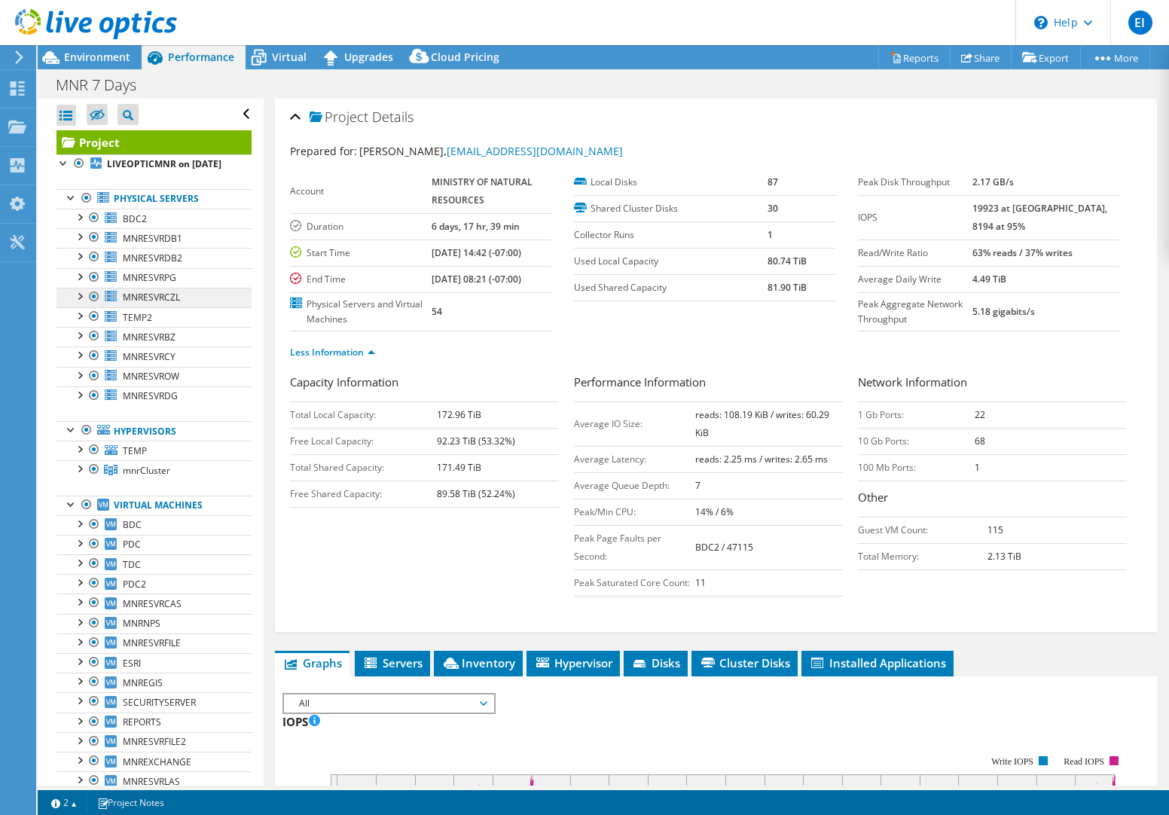
scroll to position [0, 0]
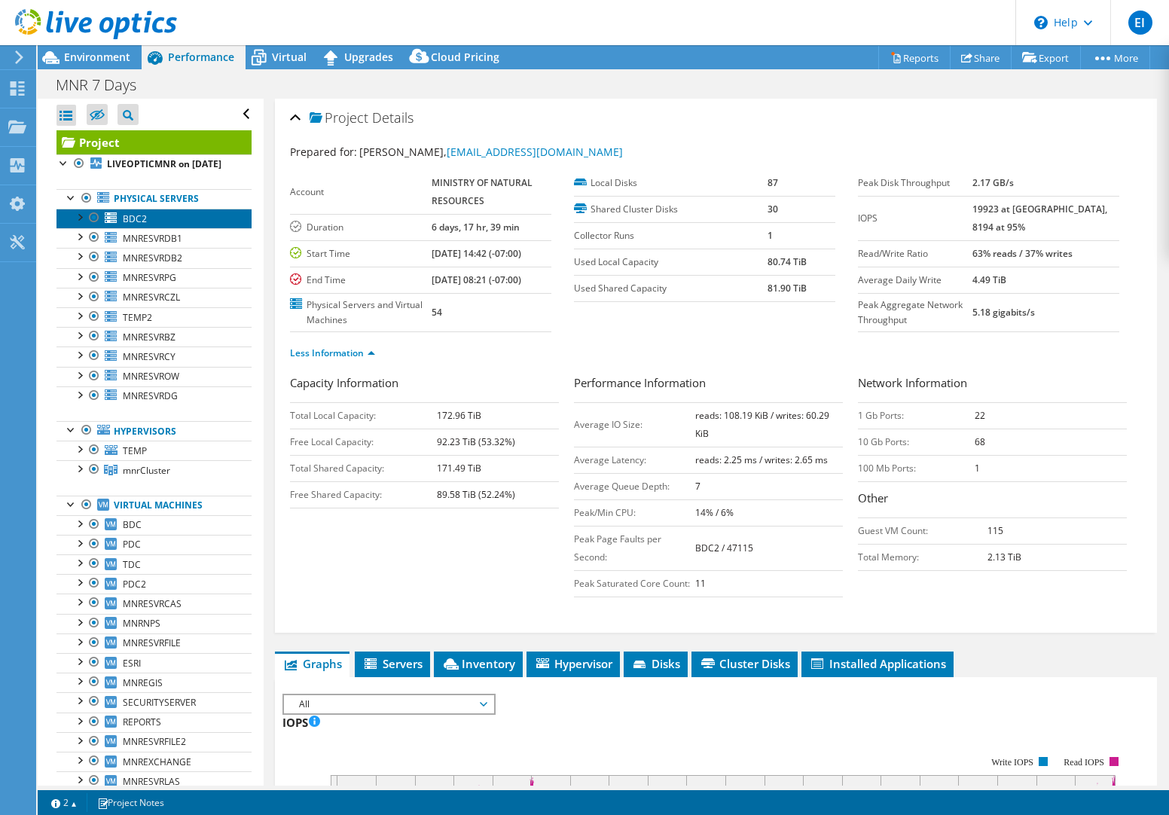
click at [135, 225] on span "BDC2" at bounding box center [135, 218] width 24 height 13
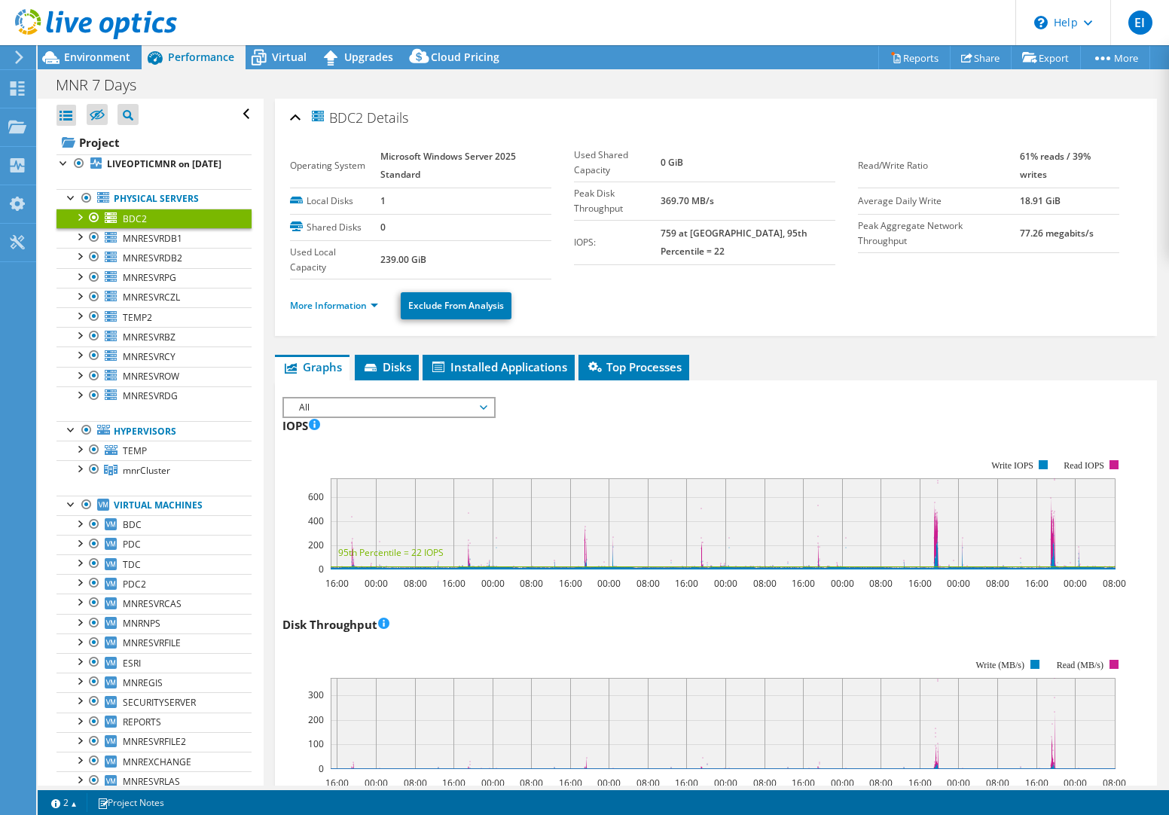
select select "USD"
